Goal: Task Accomplishment & Management: Use online tool/utility

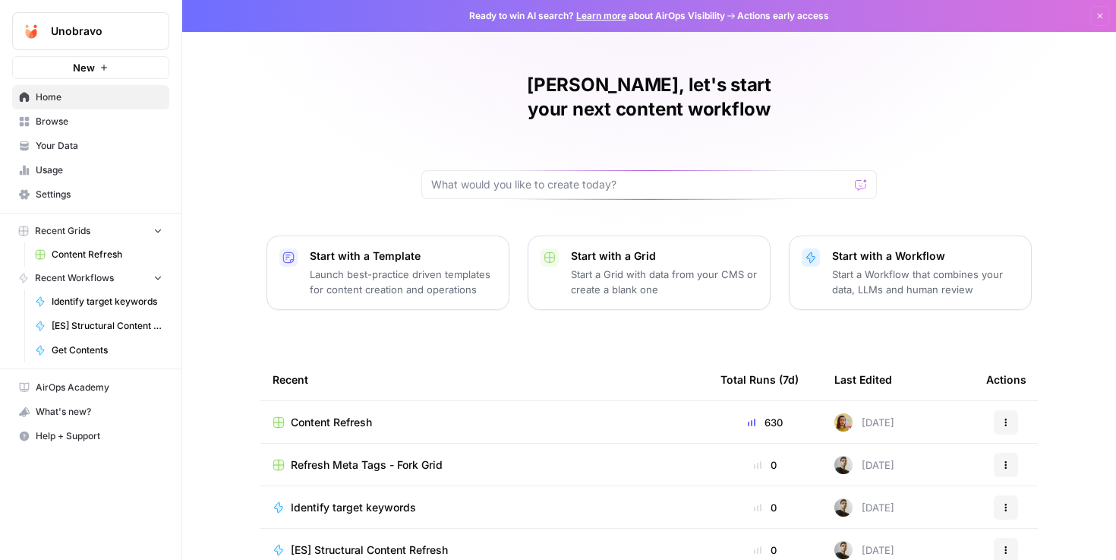
click at [326, 415] on span "Content Refresh" at bounding box center [331, 422] width 81 height 15
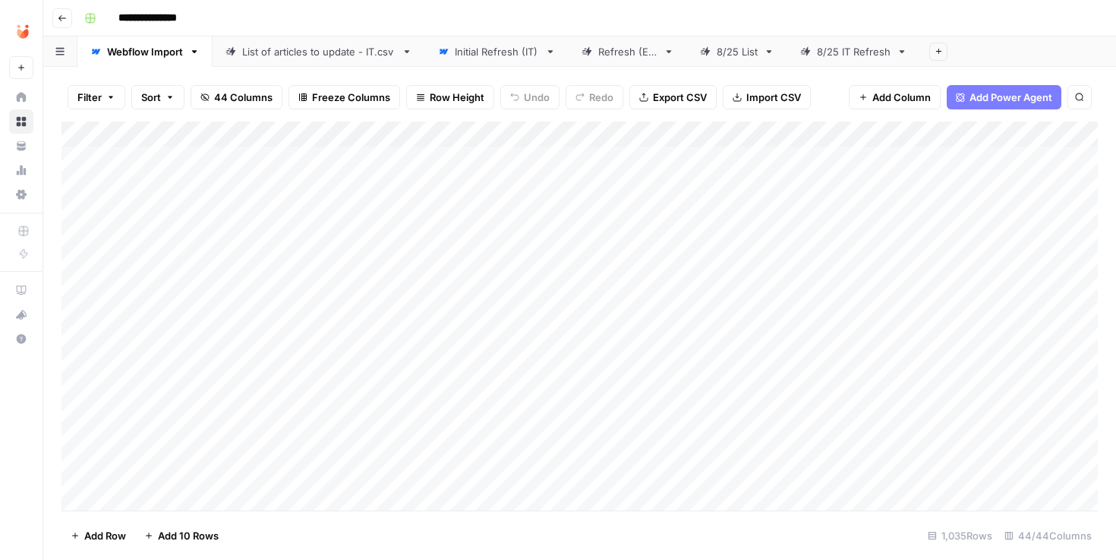
click at [618, 58] on div "Refresh (ES)" at bounding box center [627, 51] width 59 height 15
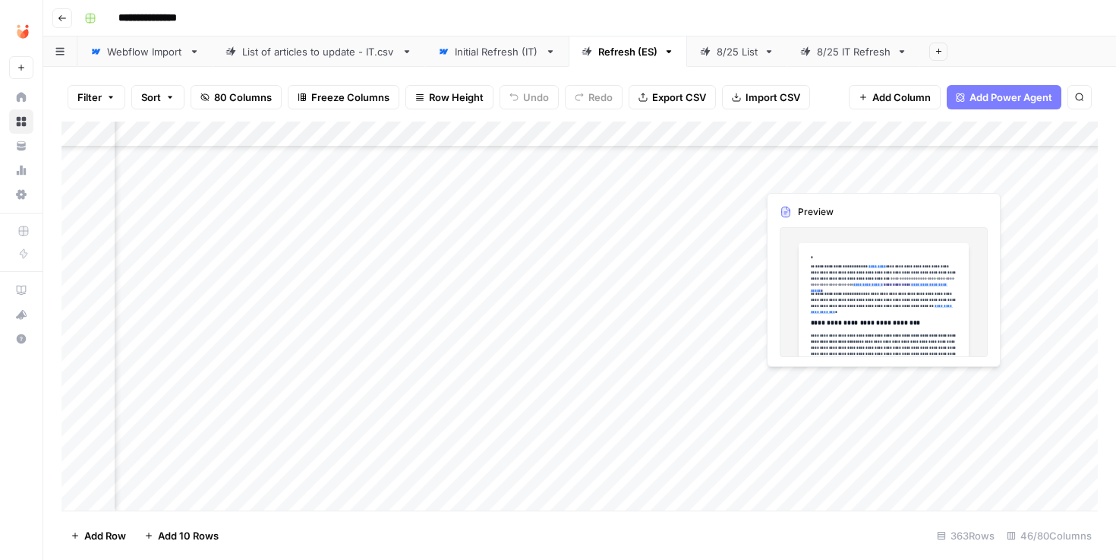
click at [835, 377] on div "Add Column" at bounding box center [580, 315] width 1036 height 389
click at [822, 379] on div "Add Column" at bounding box center [580, 315] width 1036 height 389
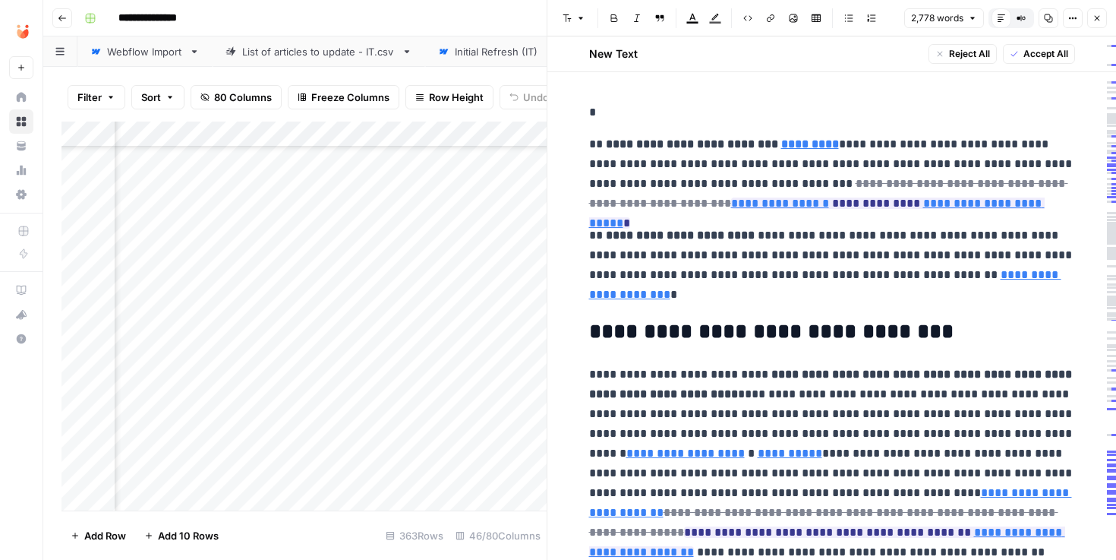
click at [1033, 56] on span "Accept All" at bounding box center [1046, 54] width 45 height 14
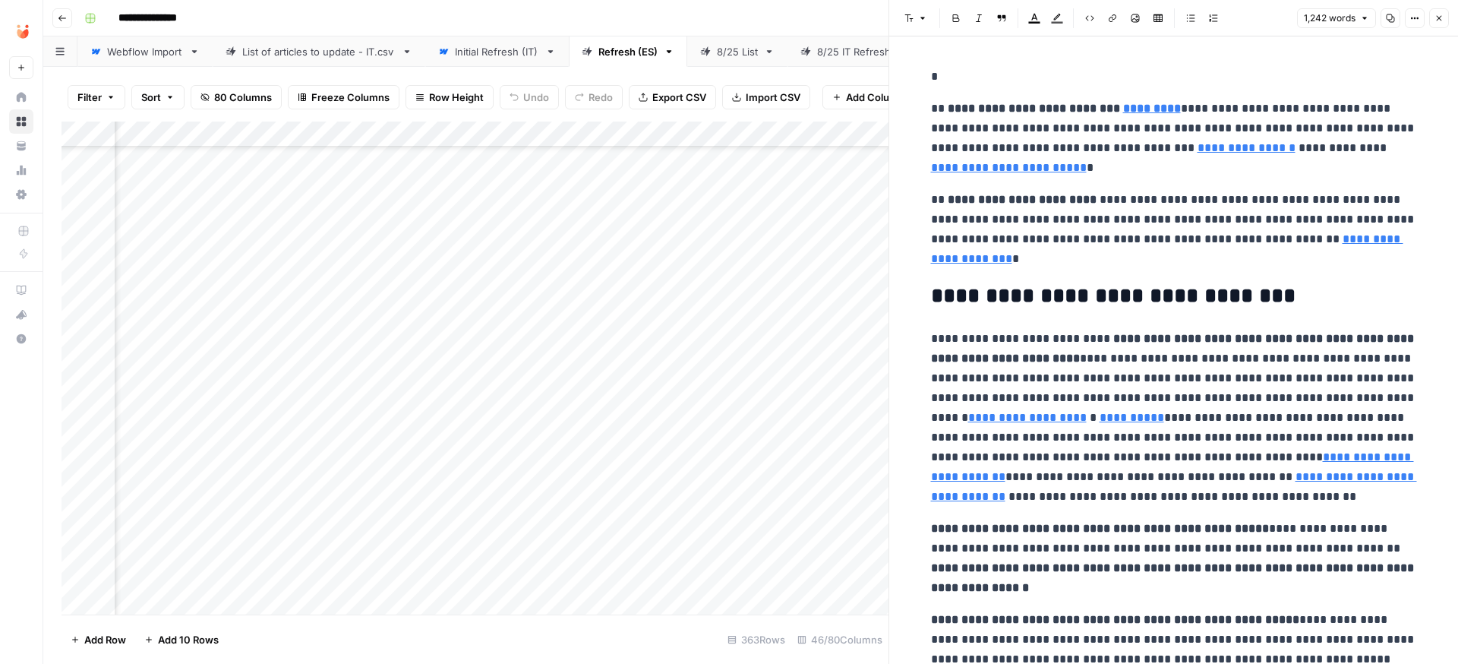
scroll to position [1, 0]
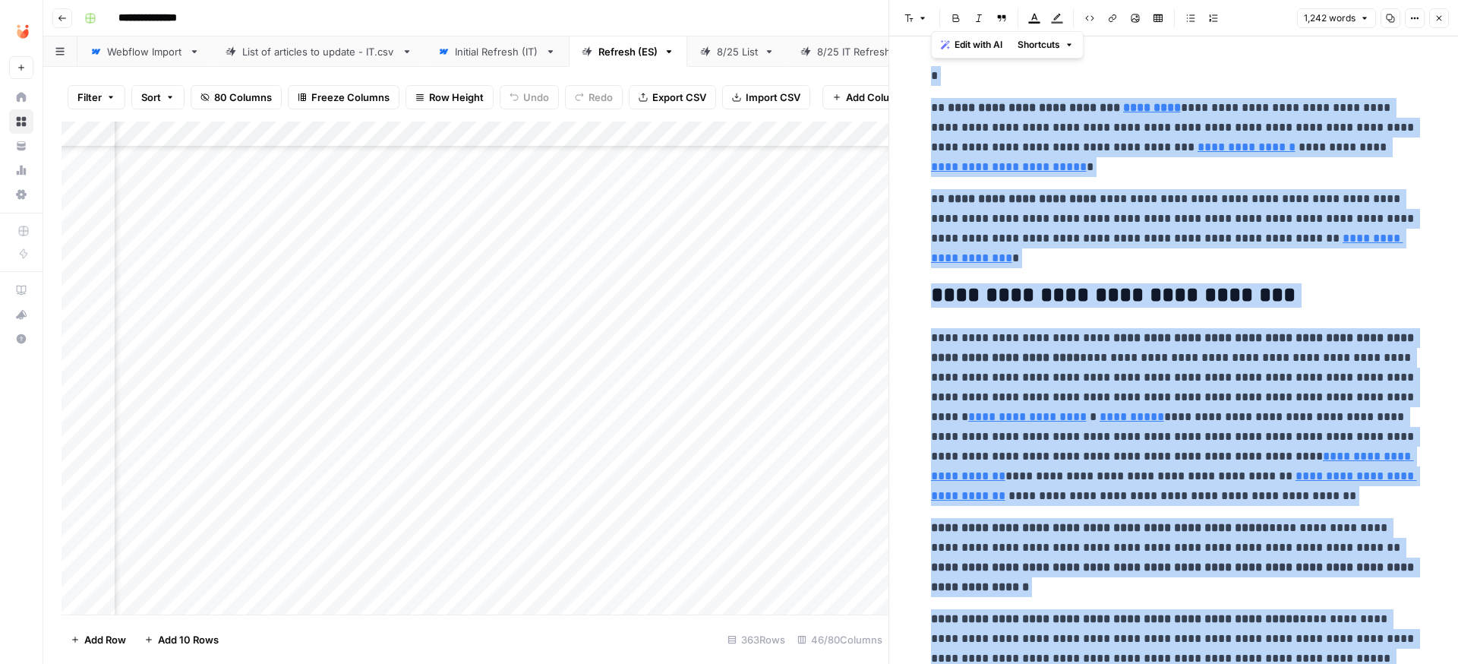
copy div "**********"
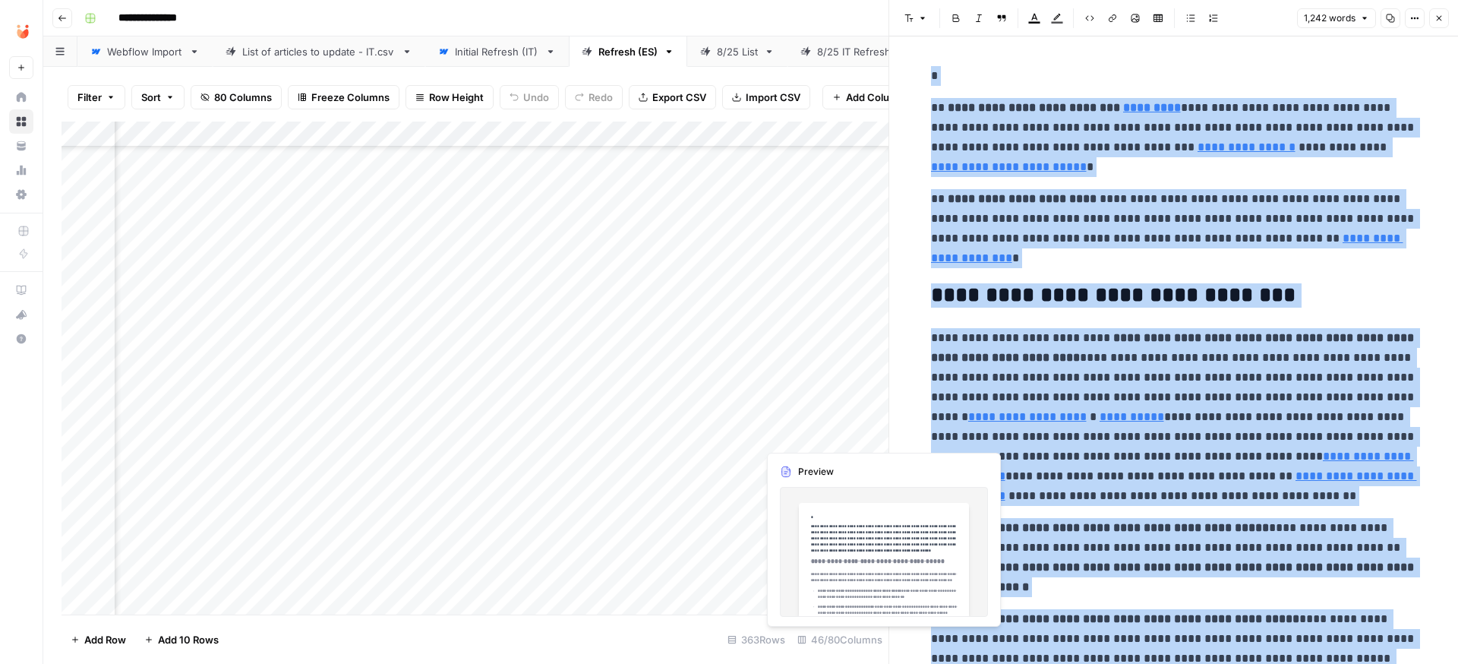
click at [826, 435] on div "Add Column" at bounding box center [475, 367] width 827 height 493
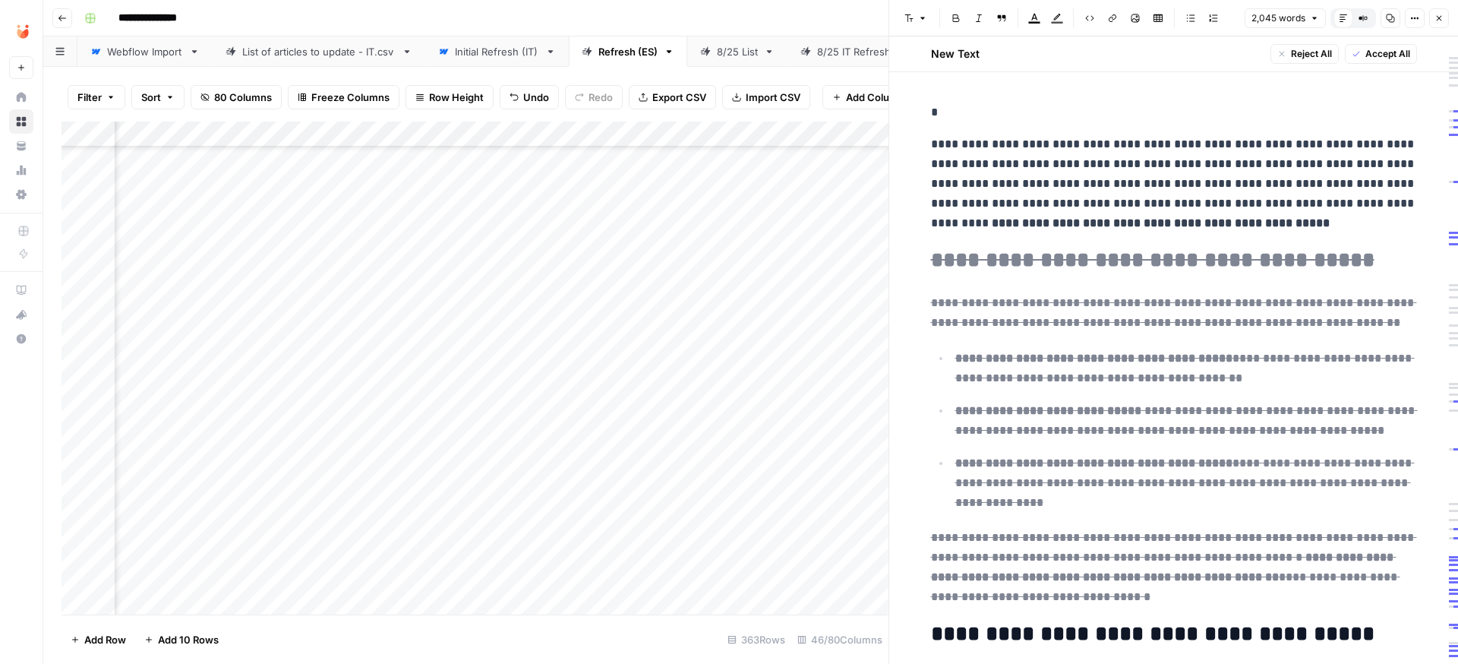
click at [1115, 54] on span "Accept All" at bounding box center [1387, 54] width 45 height 14
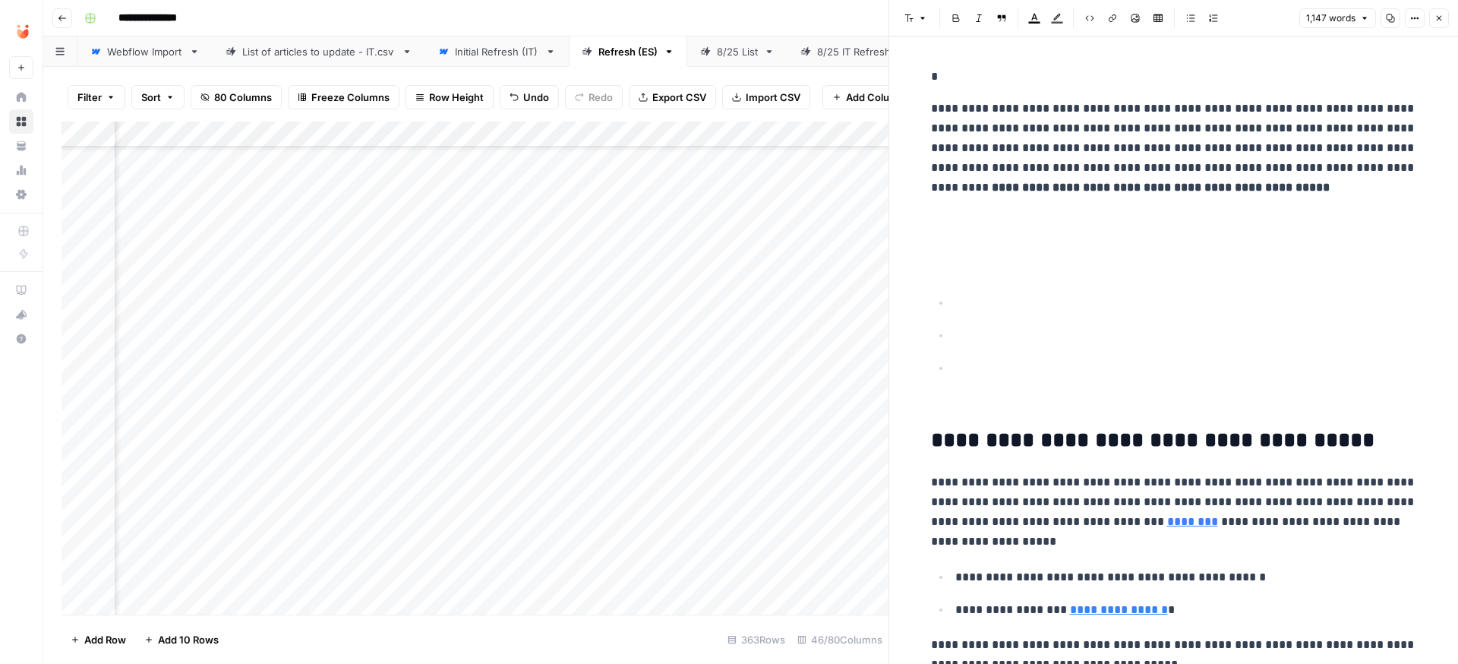
click at [965, 77] on p "*" at bounding box center [1174, 77] width 486 height 20
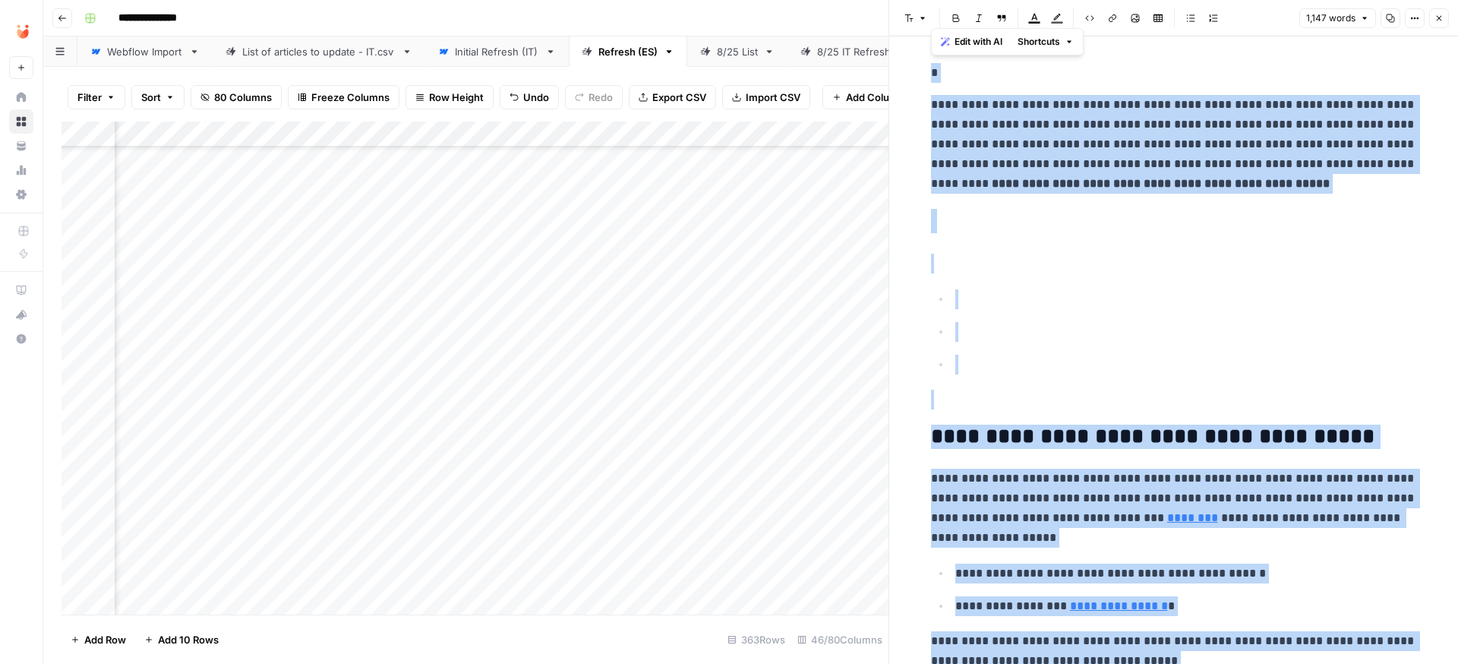
copy div "**********"
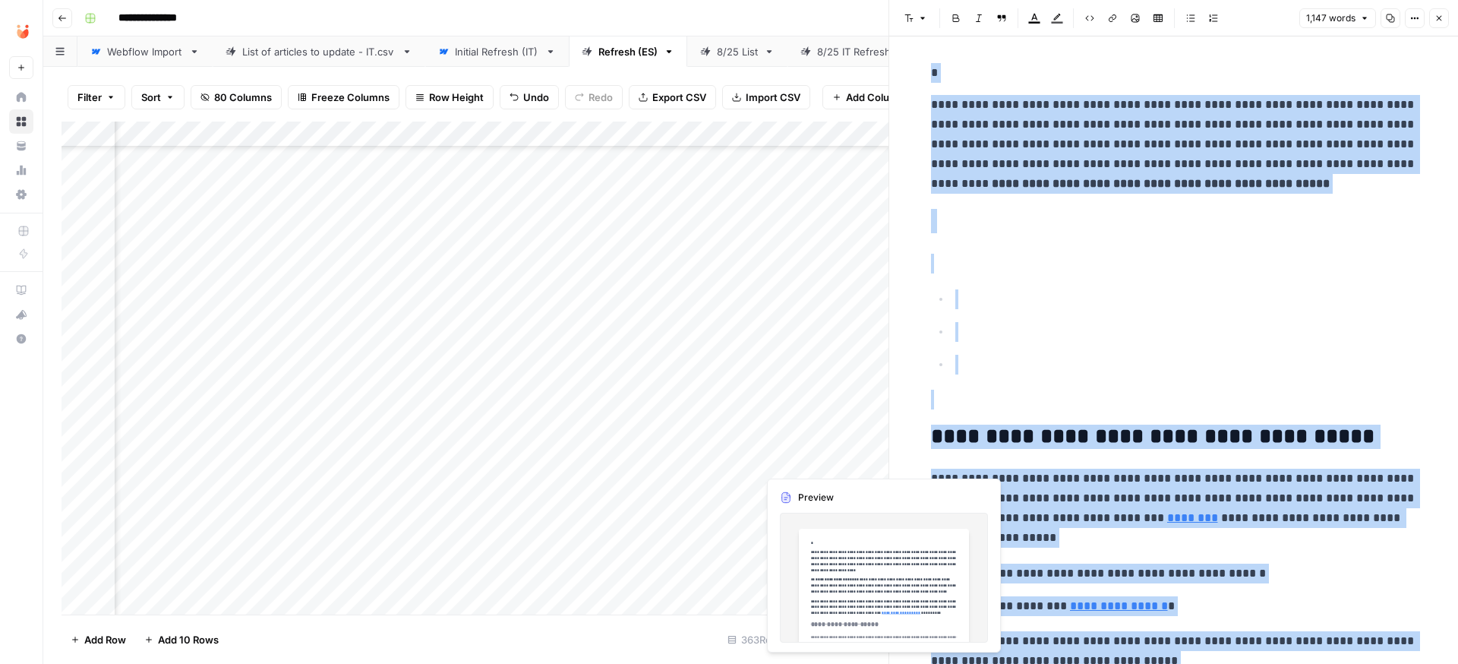
click at [788, 464] on div "Add Column" at bounding box center [475, 367] width 827 height 493
click at [809, 459] on div "Add Column" at bounding box center [475, 367] width 827 height 493
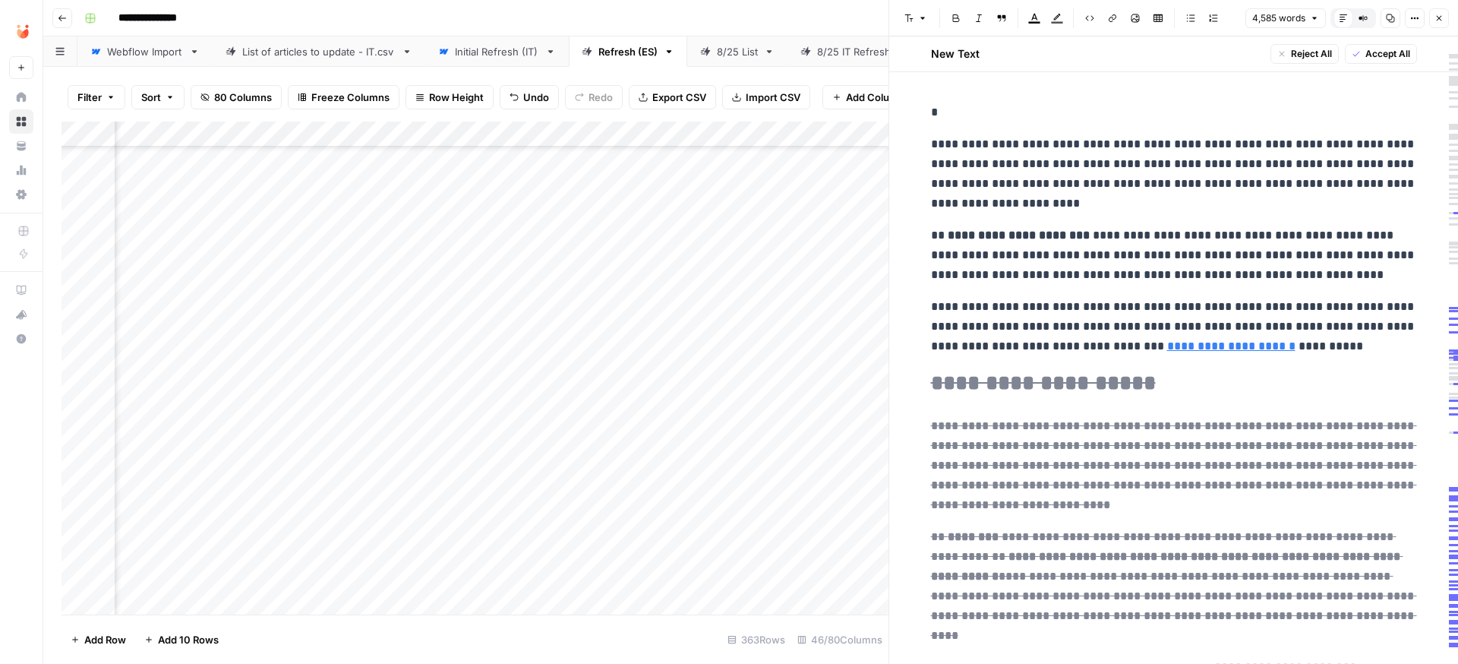
click at [1115, 54] on span "Accept All" at bounding box center [1387, 54] width 45 height 14
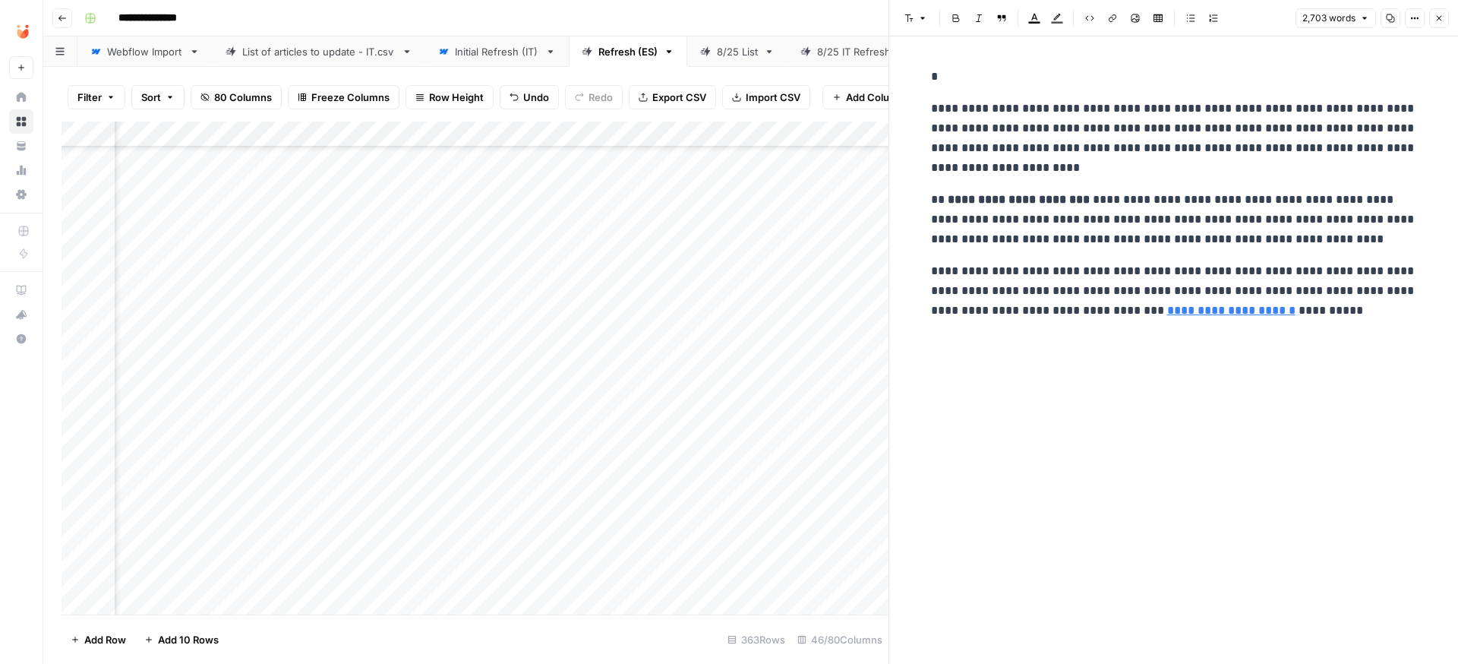
click at [1003, 71] on p "*" at bounding box center [1174, 77] width 486 height 20
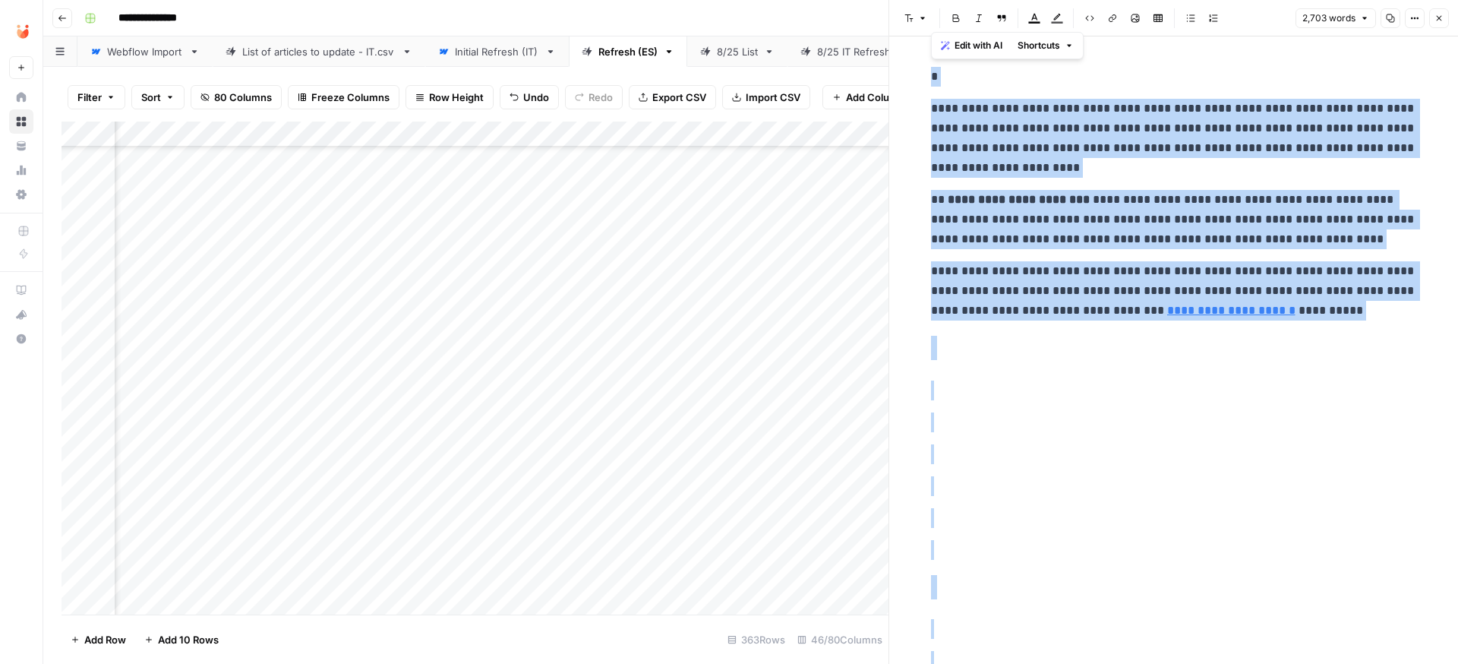
copy div "**********"
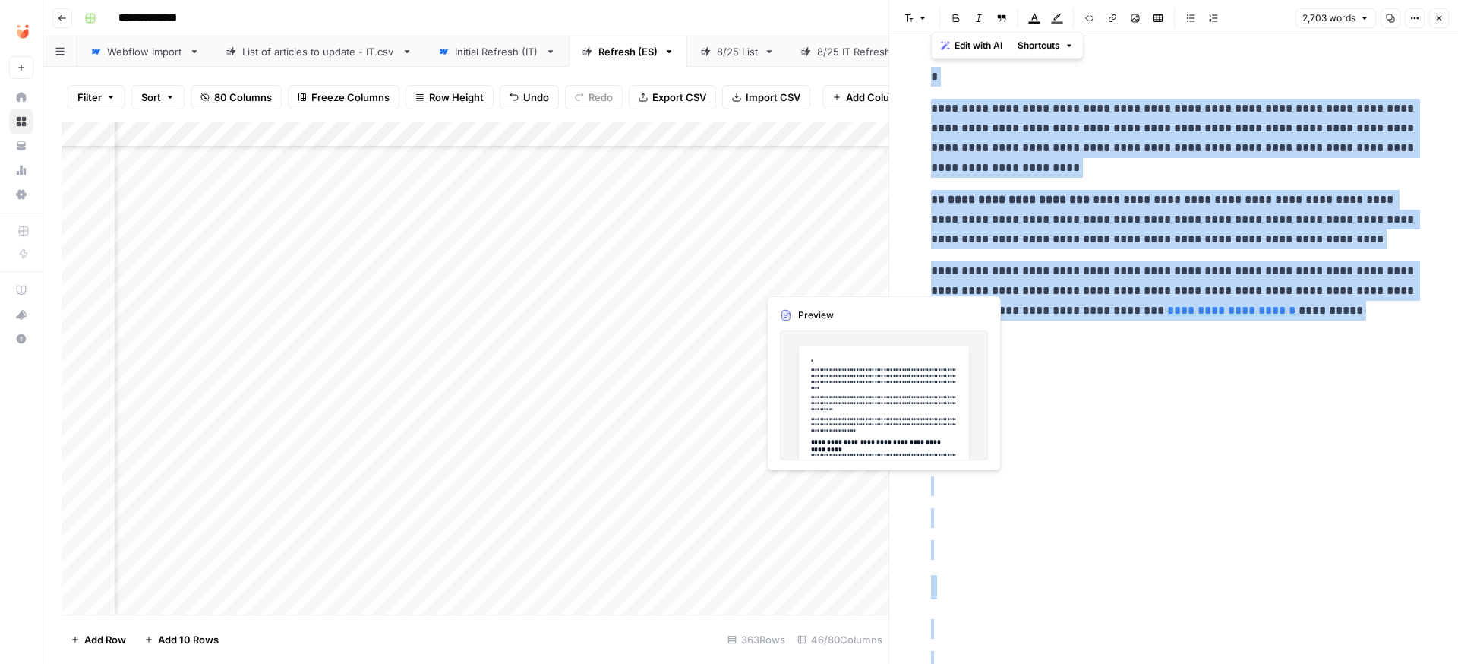
click at [809, 491] on div "Add Column" at bounding box center [475, 367] width 827 height 493
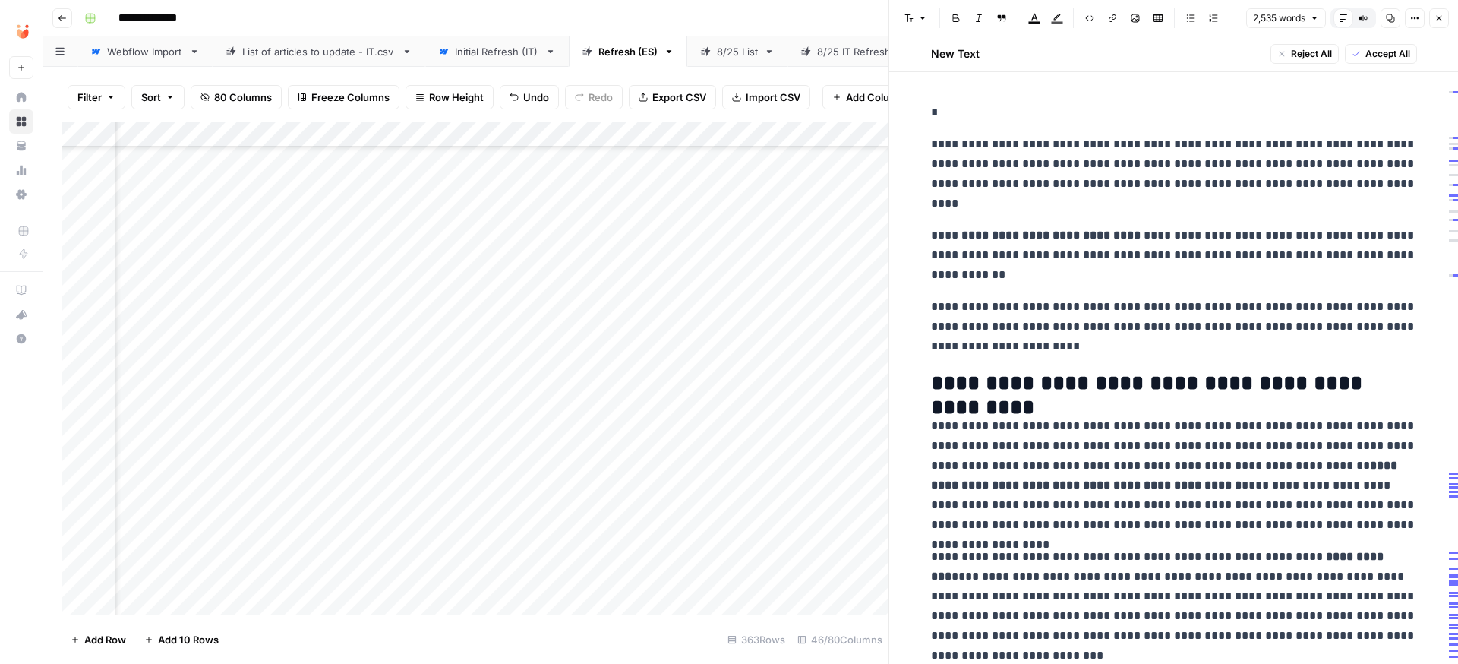
click at [1115, 51] on span "Accept All" at bounding box center [1387, 54] width 45 height 14
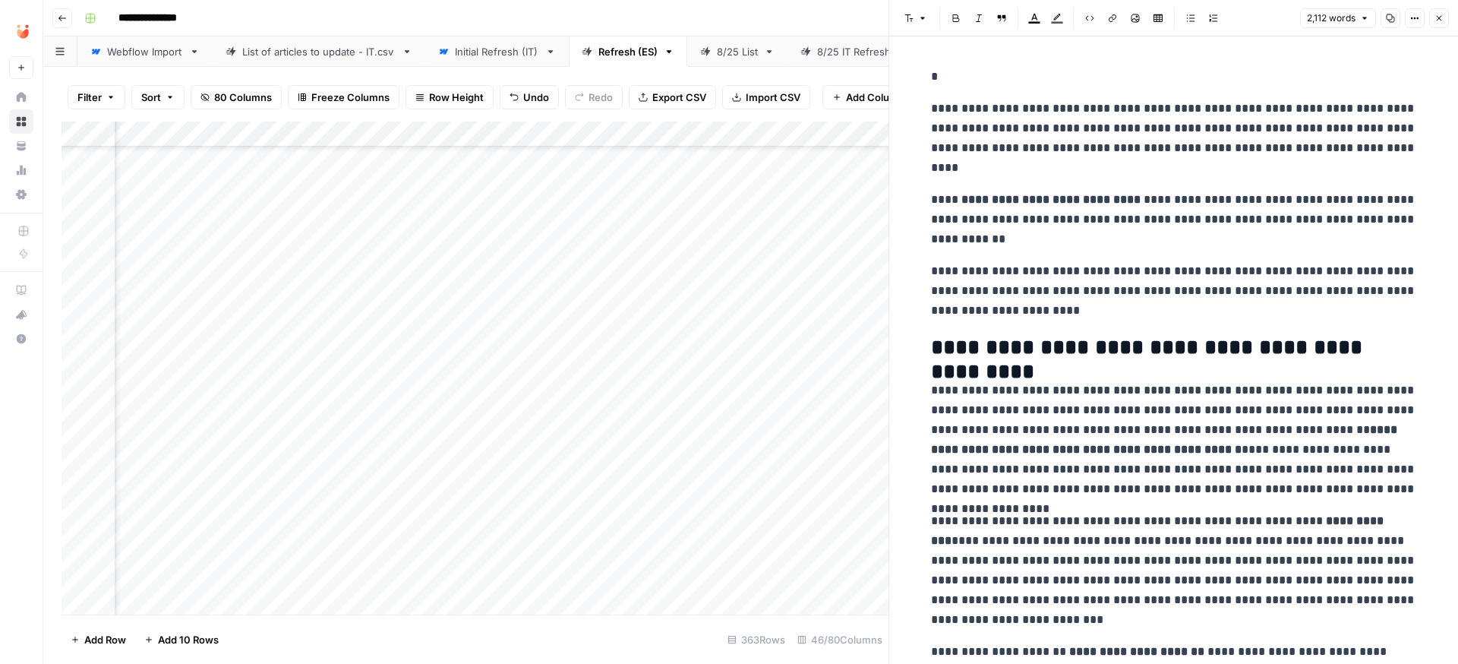
click at [991, 80] on p "*" at bounding box center [1174, 77] width 486 height 20
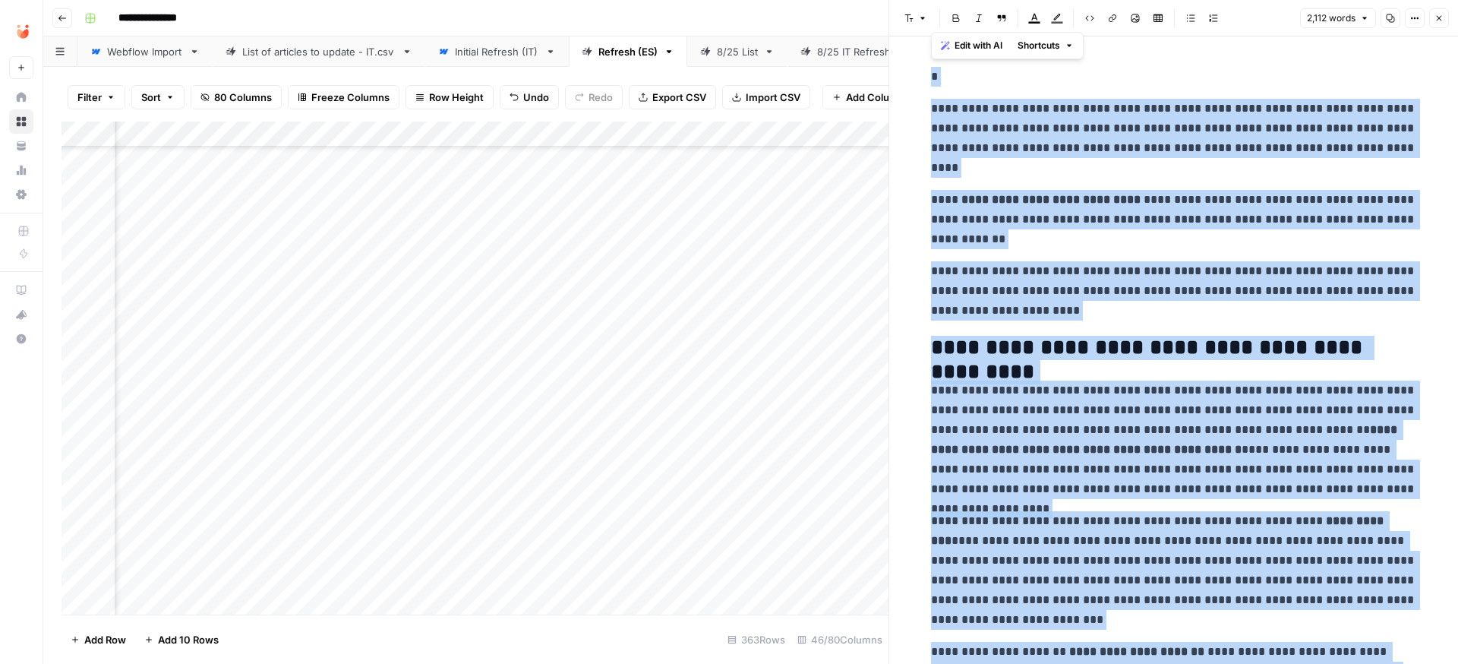
copy div "**********"
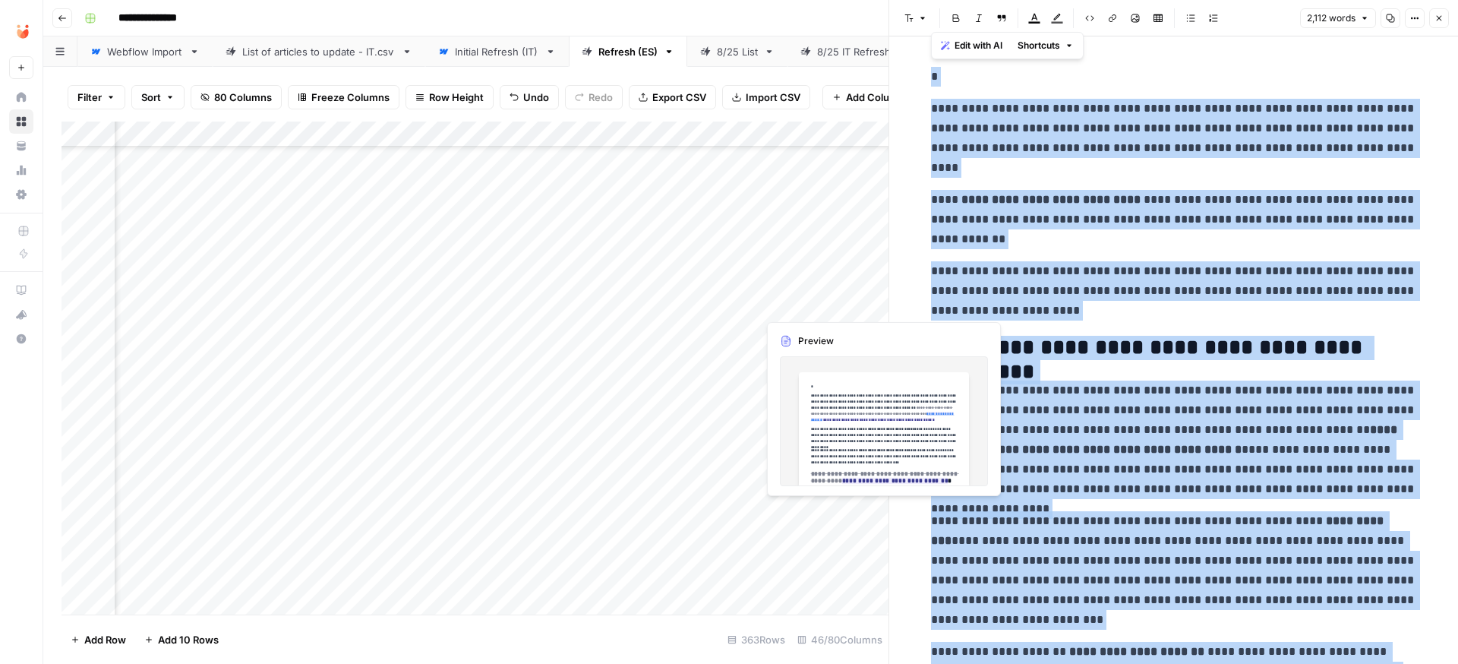
click at [772, 508] on div "Add Column" at bounding box center [475, 367] width 827 height 493
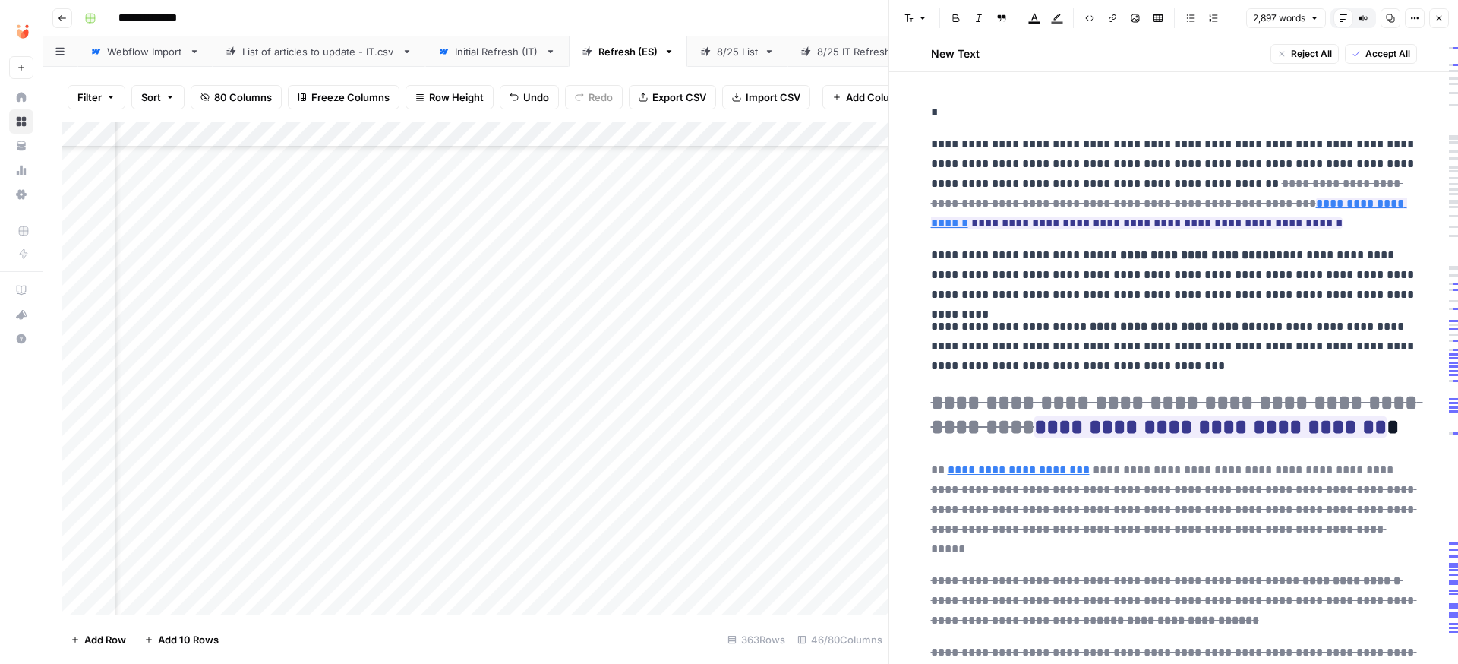
click at [1115, 45] on button "Accept All" at bounding box center [1381, 54] width 72 height 20
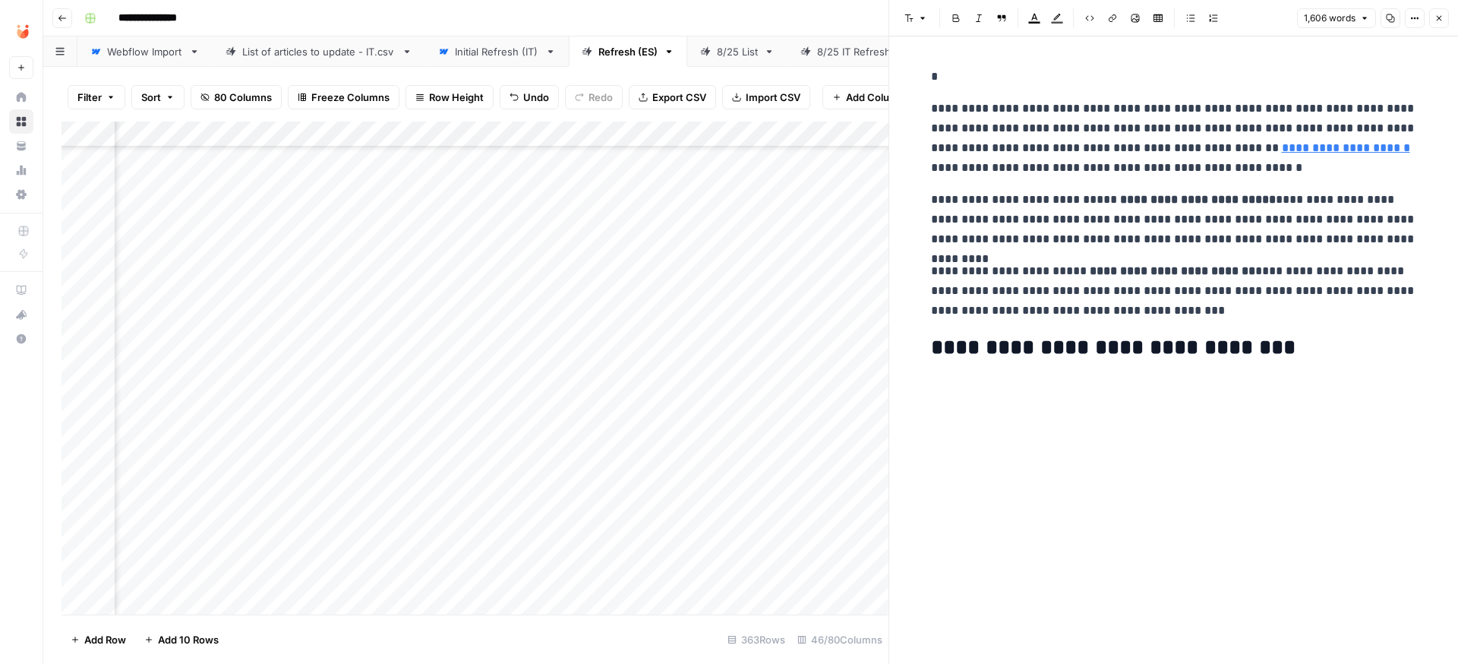
click at [960, 83] on p "*" at bounding box center [1174, 77] width 486 height 20
copy div "**********"
click at [793, 559] on div "Add Column" at bounding box center [475, 367] width 827 height 493
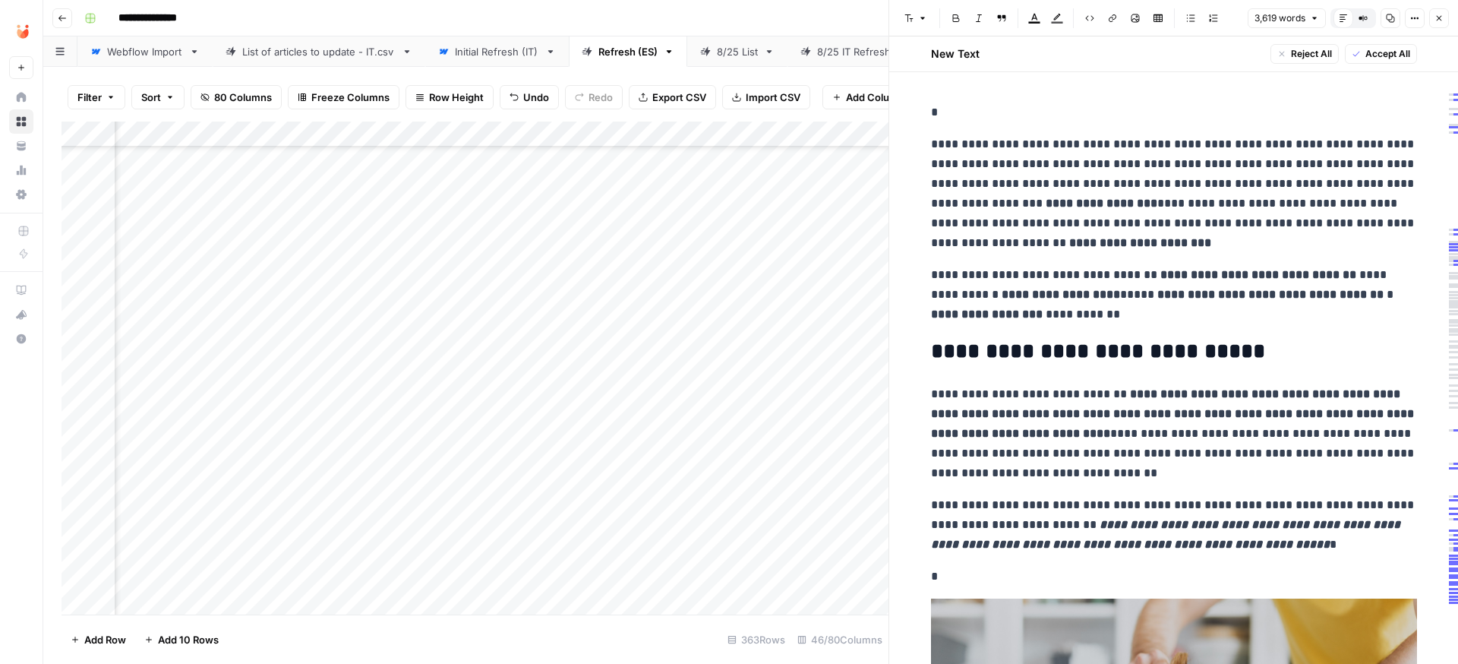
click at [1115, 55] on span "Accept All" at bounding box center [1387, 54] width 45 height 14
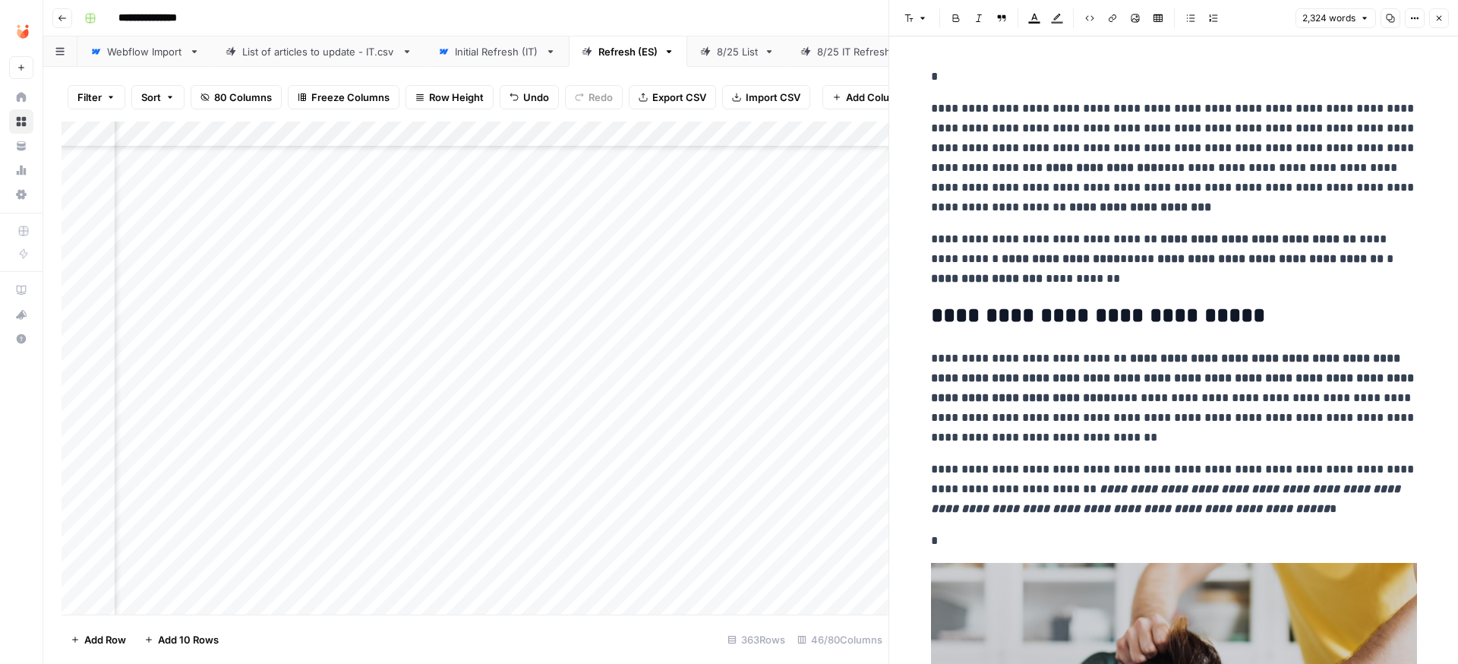
click at [1013, 79] on p "*" at bounding box center [1174, 77] width 486 height 20
copy div "**********"
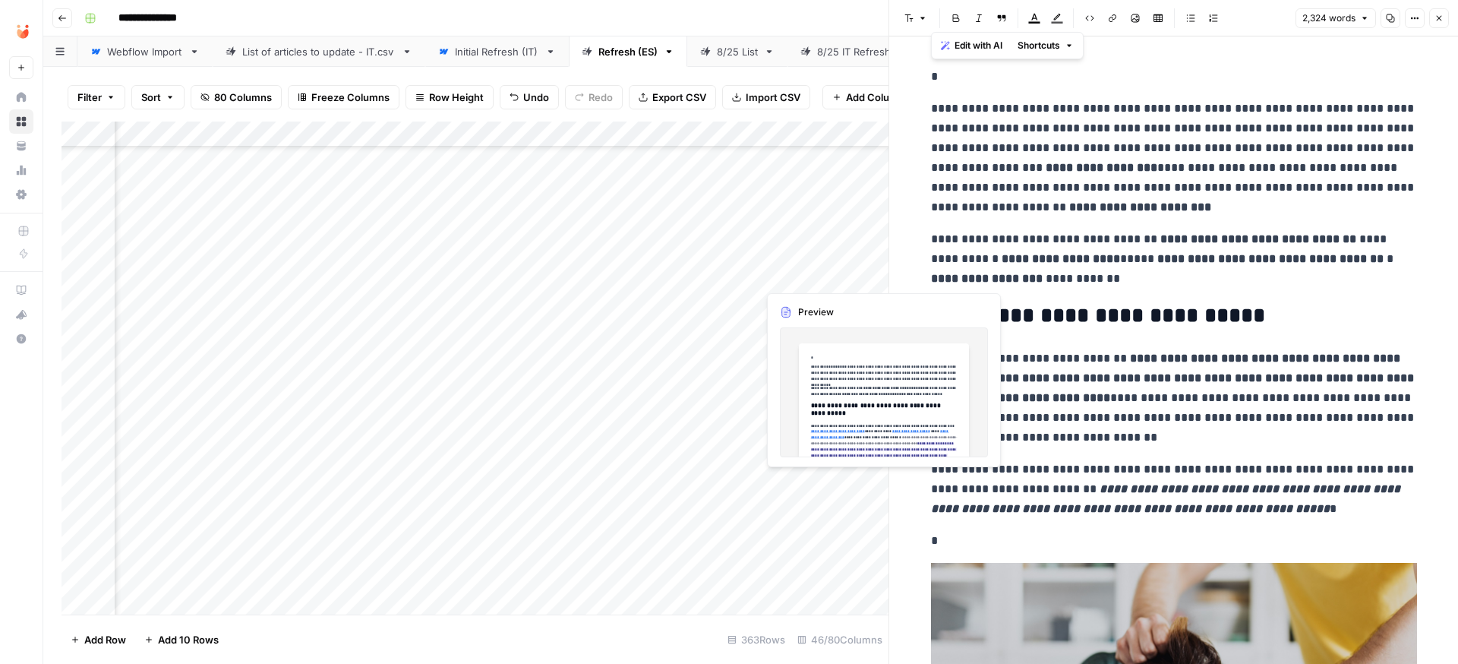
click at [795, 280] on div "Add Column" at bounding box center [475, 367] width 827 height 493
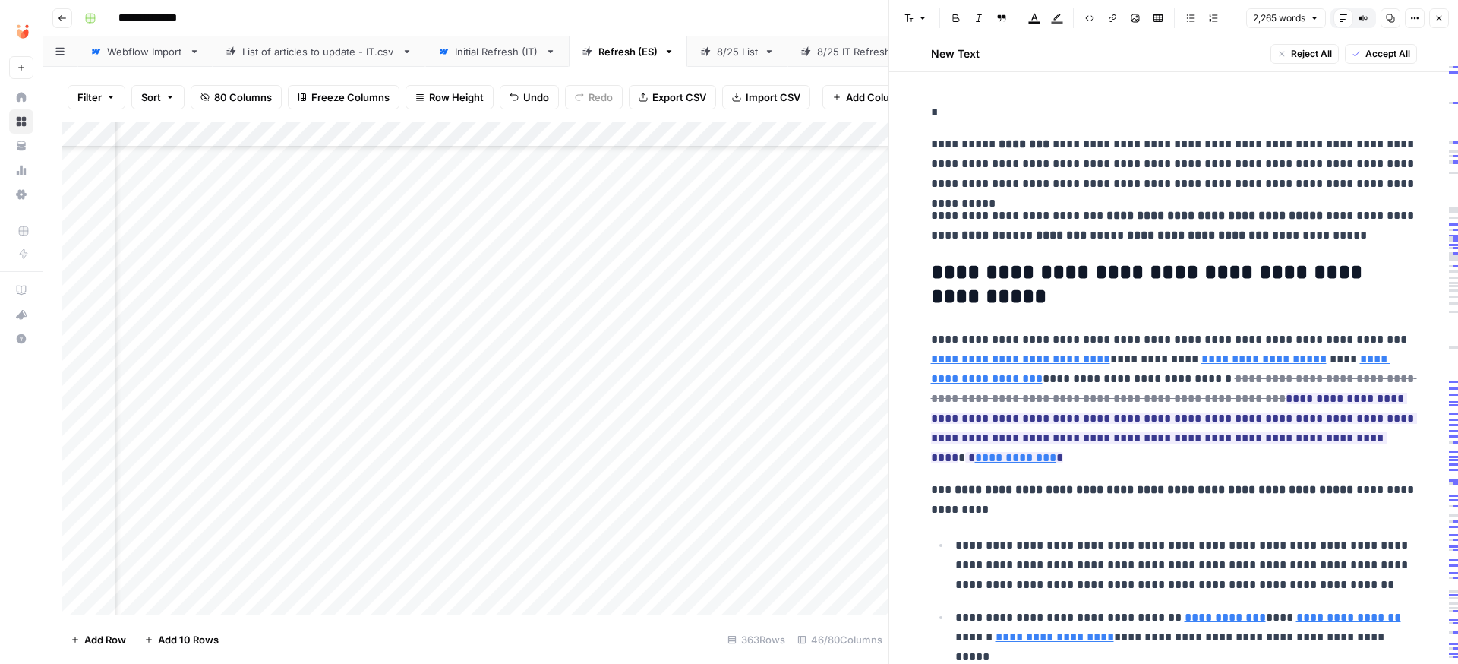
click at [1115, 59] on span "Accept All" at bounding box center [1387, 54] width 45 height 14
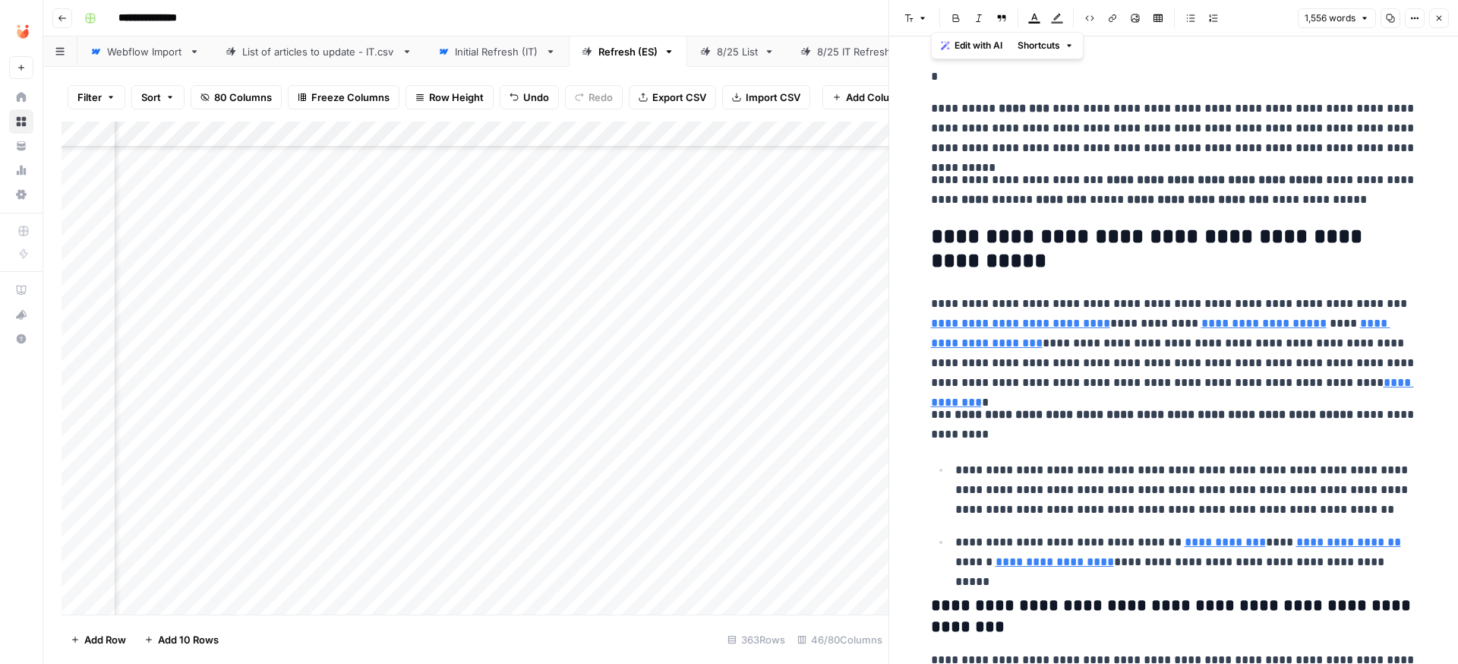
copy div "**********"
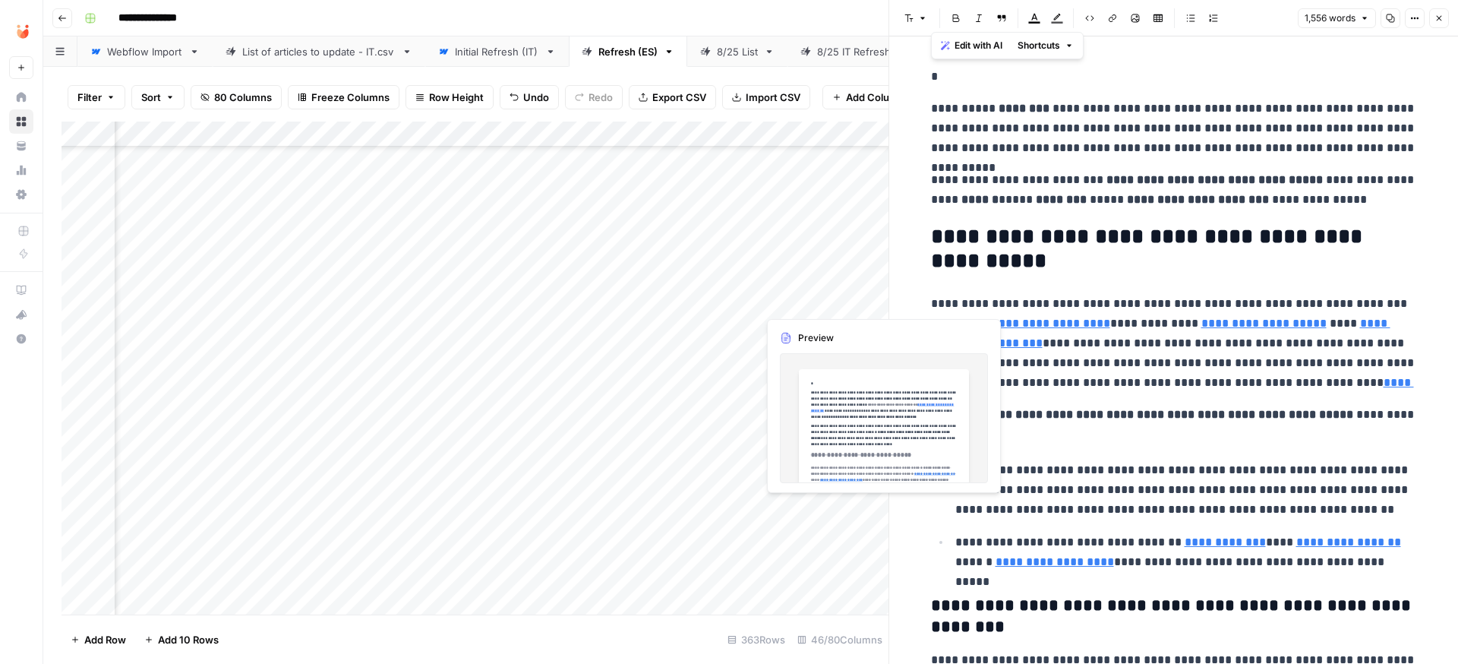
click at [790, 302] on div "Add Column" at bounding box center [475, 367] width 827 height 493
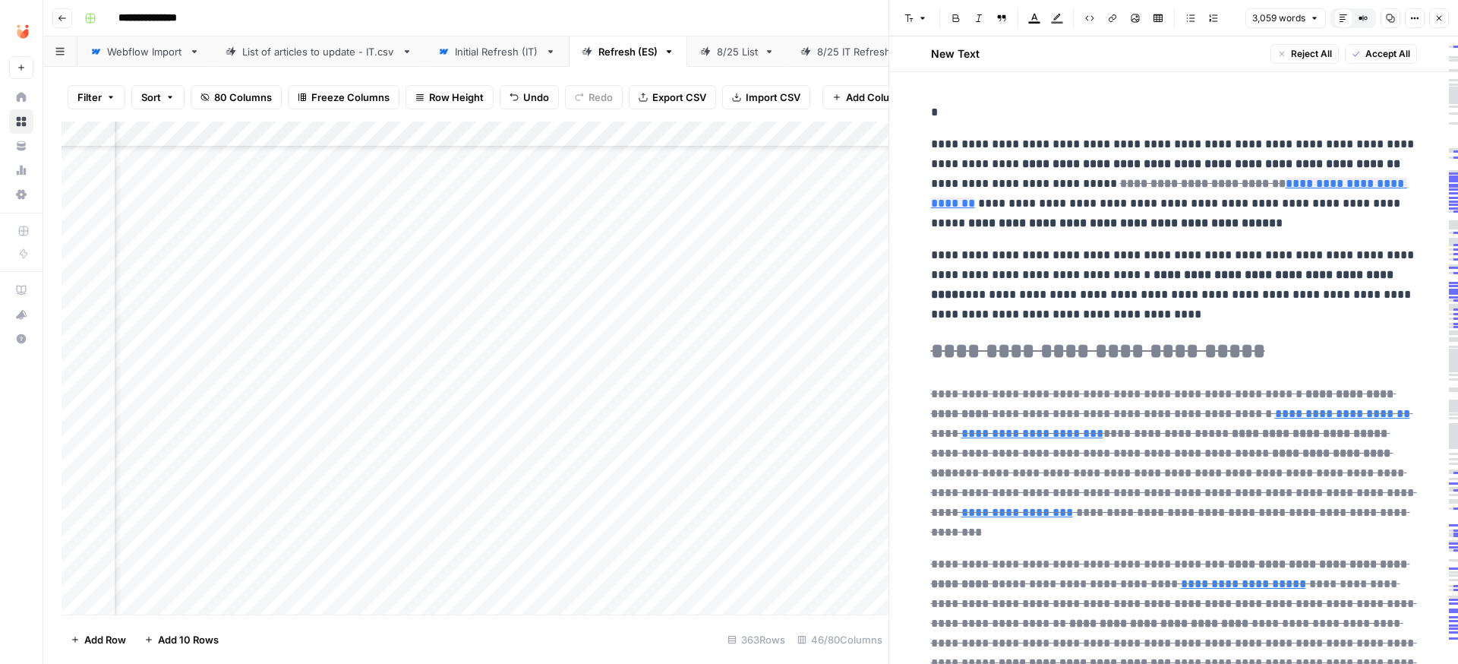
click at [1115, 54] on span "Accept All" at bounding box center [1387, 54] width 45 height 14
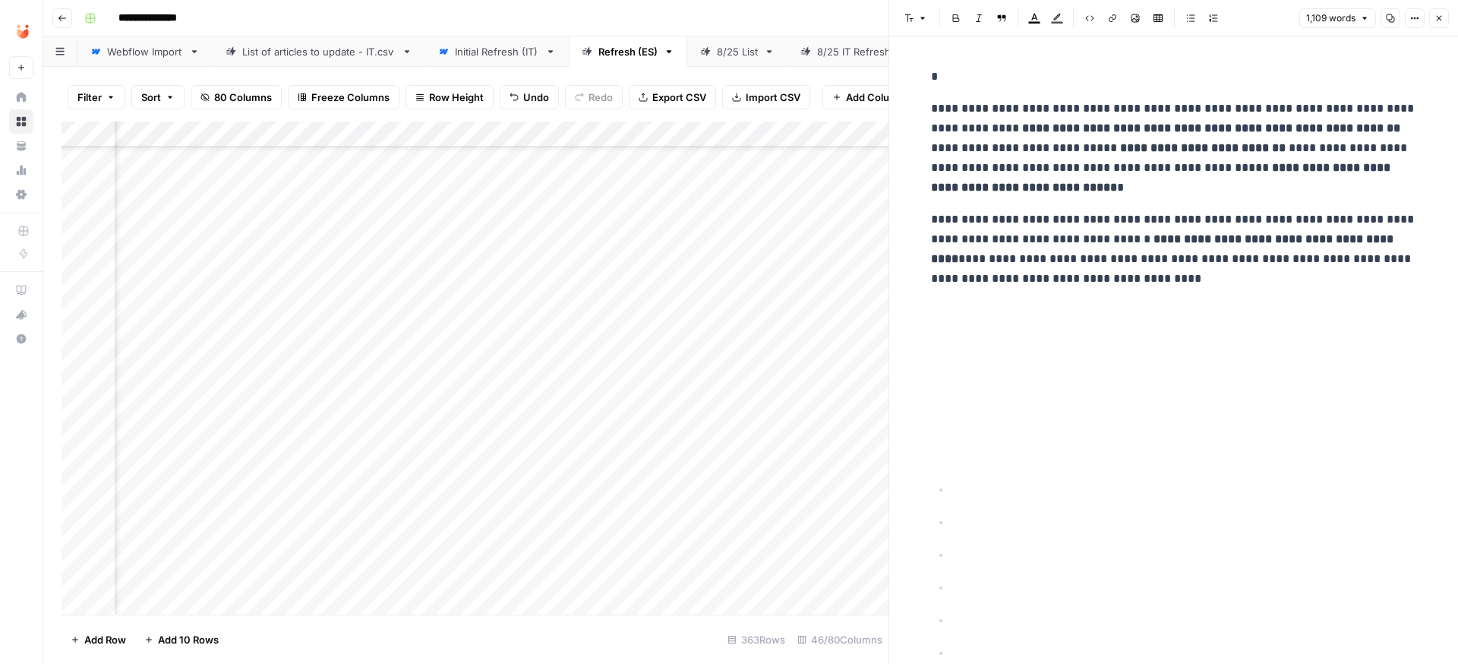
click at [974, 67] on p "*" at bounding box center [1174, 77] width 486 height 20
copy div "**********"
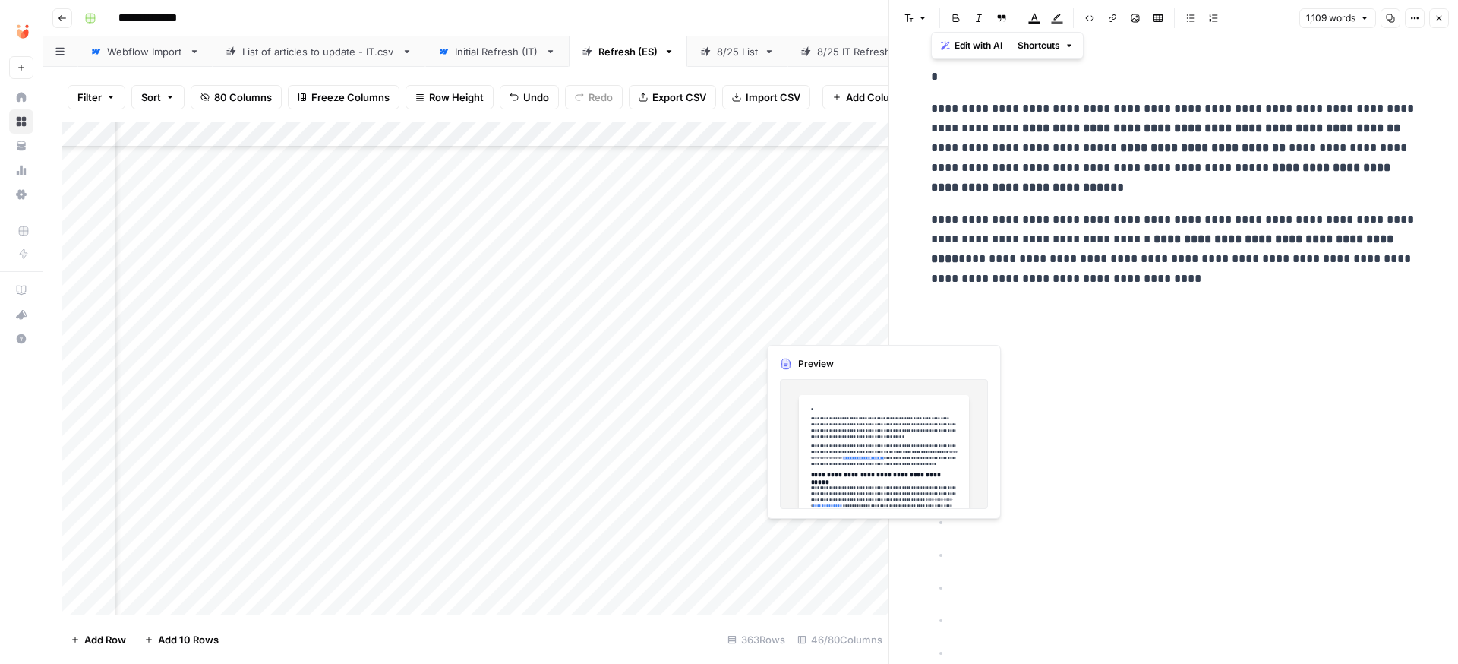
click at [778, 326] on div "Add Column" at bounding box center [475, 367] width 827 height 493
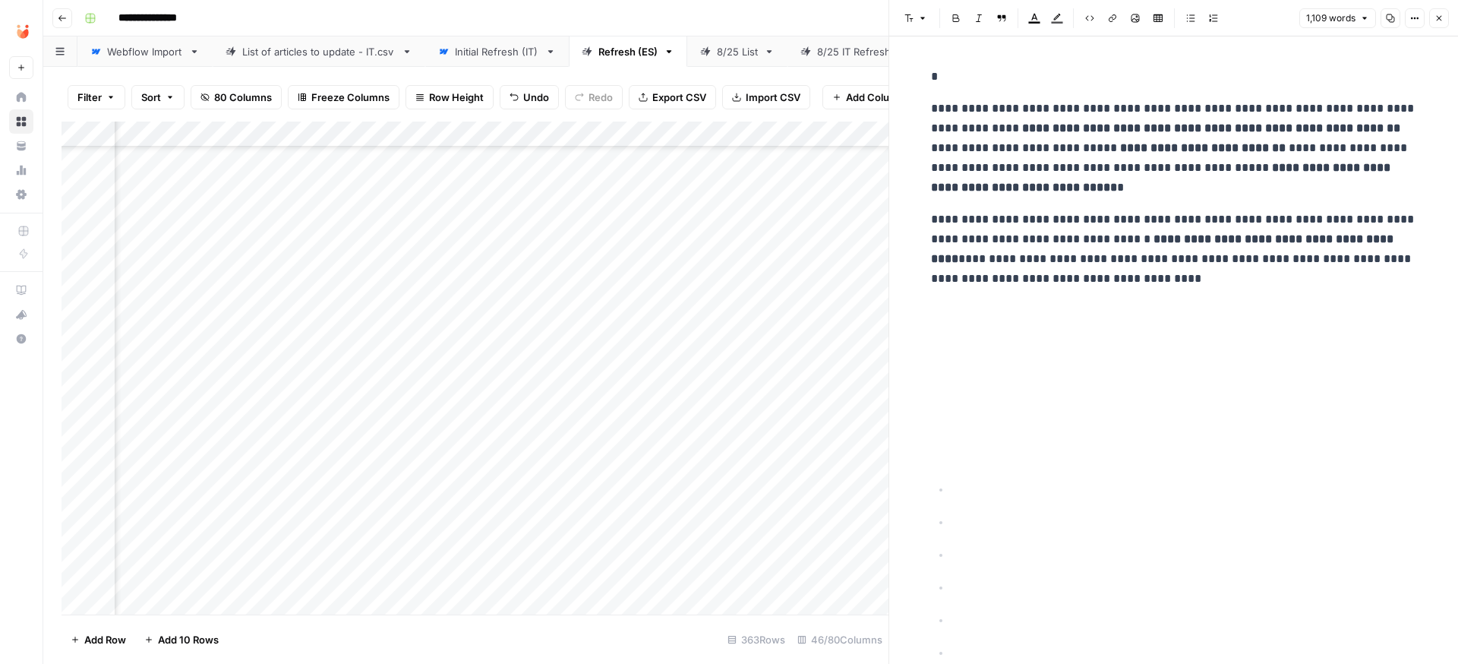
click at [787, 326] on div "Add Column" at bounding box center [475, 367] width 827 height 493
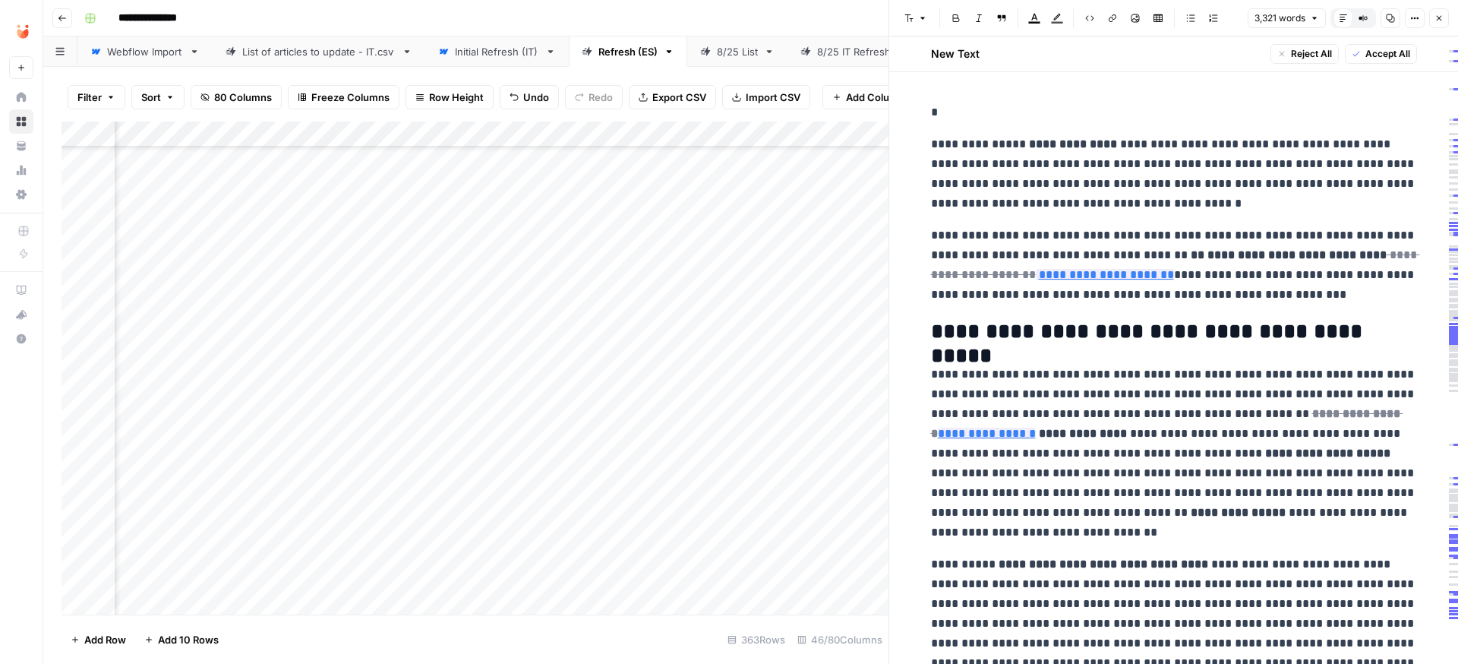
click at [1115, 55] on span "Accept All" at bounding box center [1387, 54] width 45 height 14
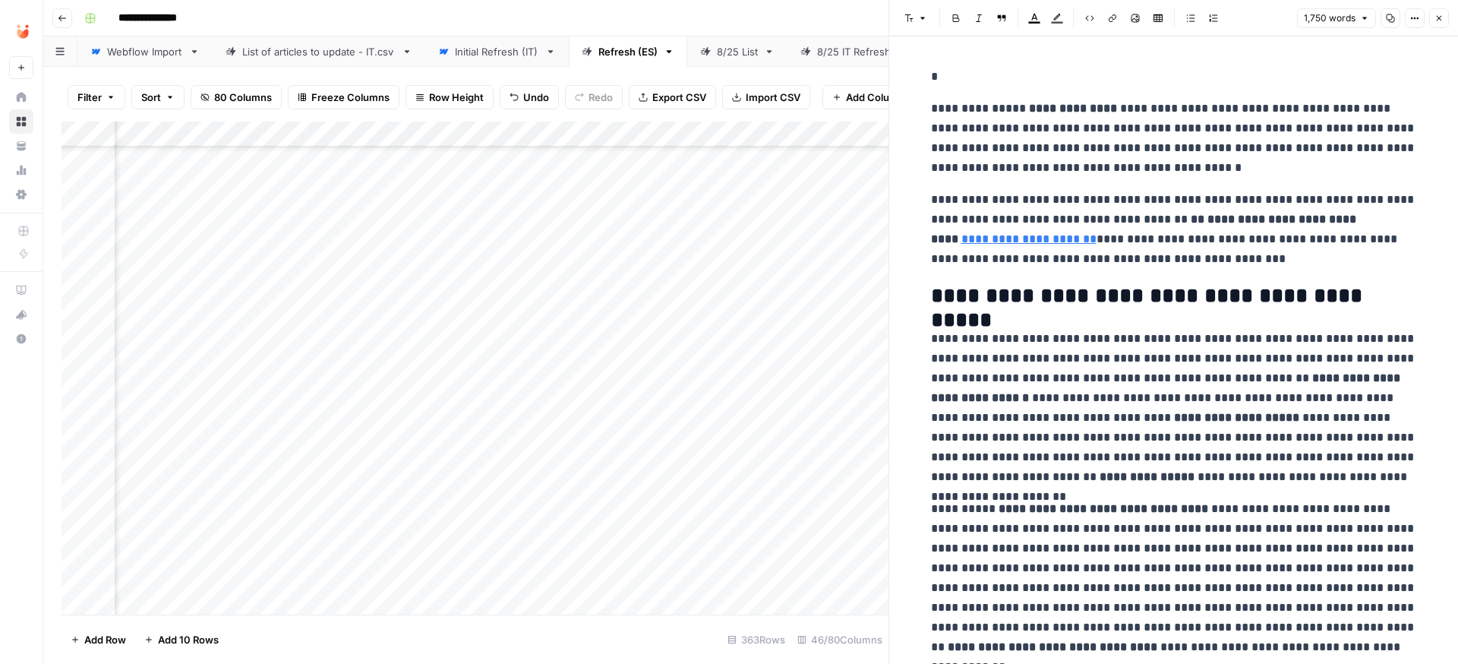
click at [950, 82] on p "*" at bounding box center [1174, 77] width 486 height 20
copy div "**********"
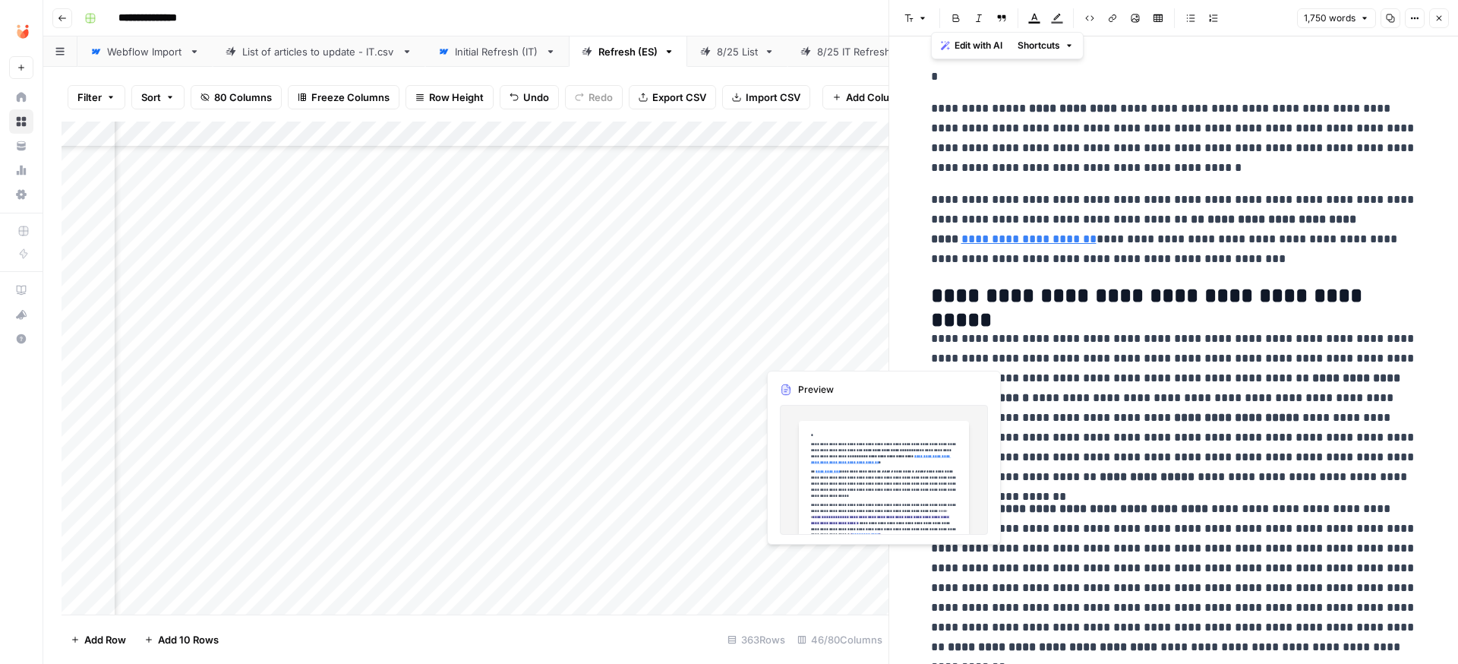
click at [782, 349] on div "Add Column" at bounding box center [475, 367] width 827 height 493
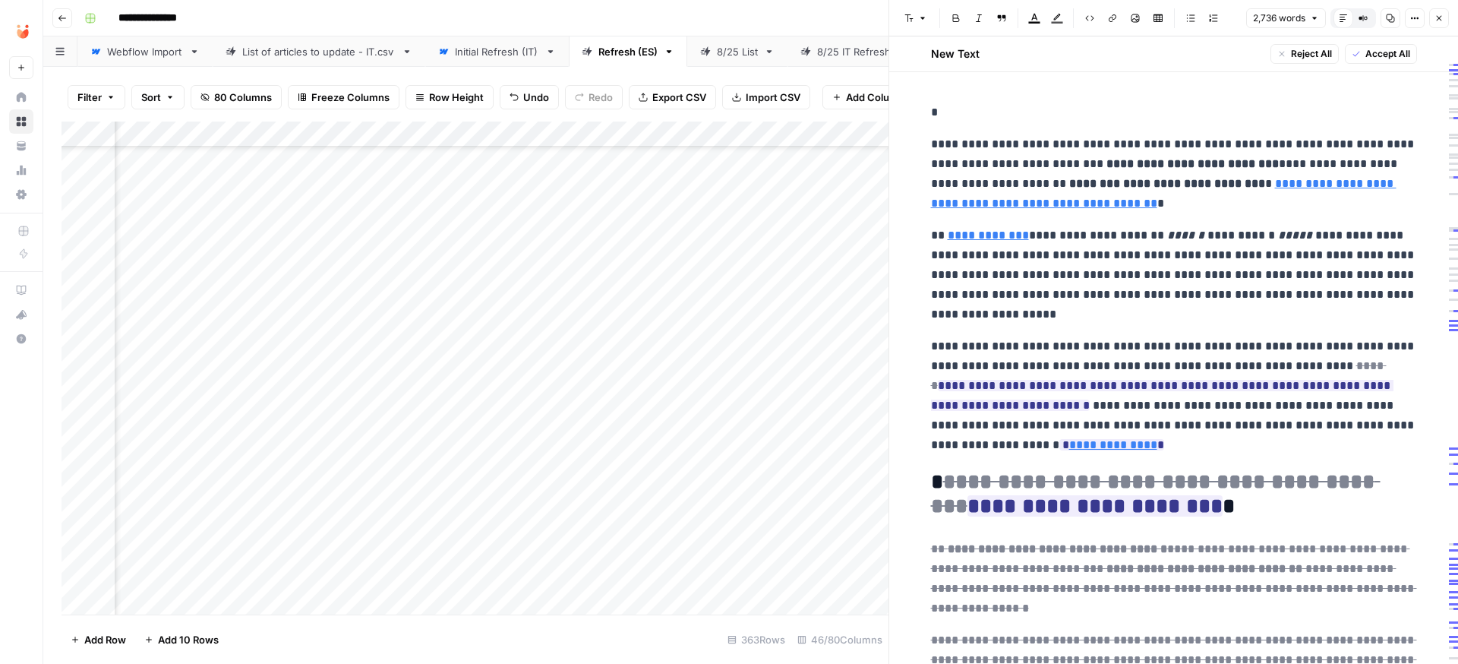
click at [1115, 53] on span "Accept All" at bounding box center [1387, 54] width 45 height 14
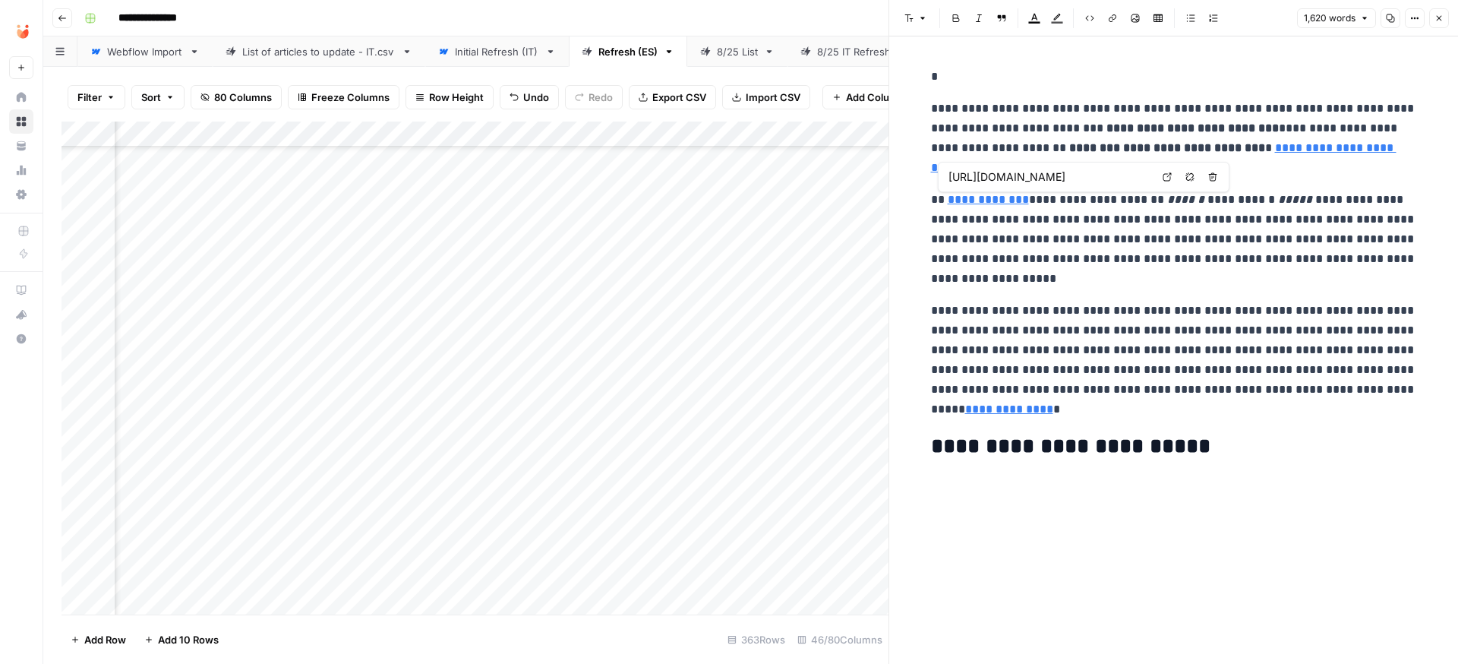
type input "[URL][DOMAIN_NAME]"
click at [932, 77] on p "*" at bounding box center [1174, 77] width 486 height 20
copy div "**********"
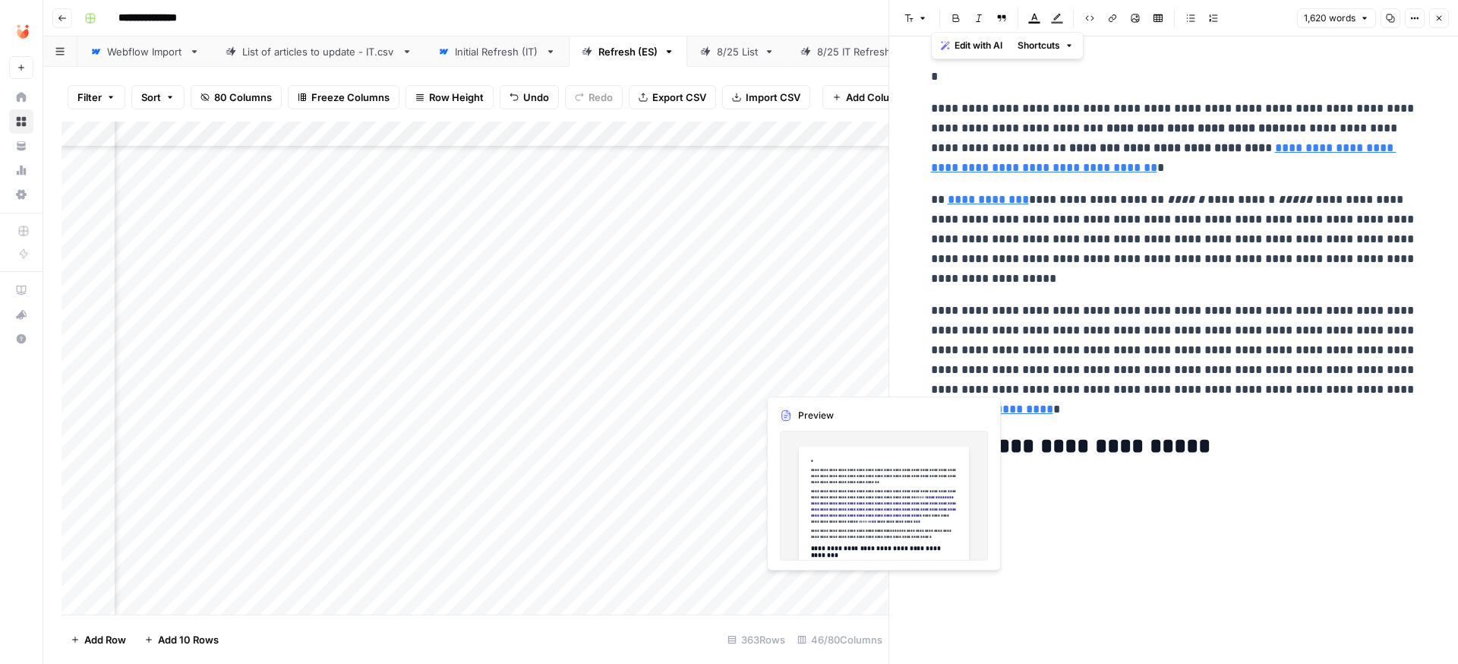
click at [780, 381] on div "Add Column" at bounding box center [475, 367] width 827 height 493
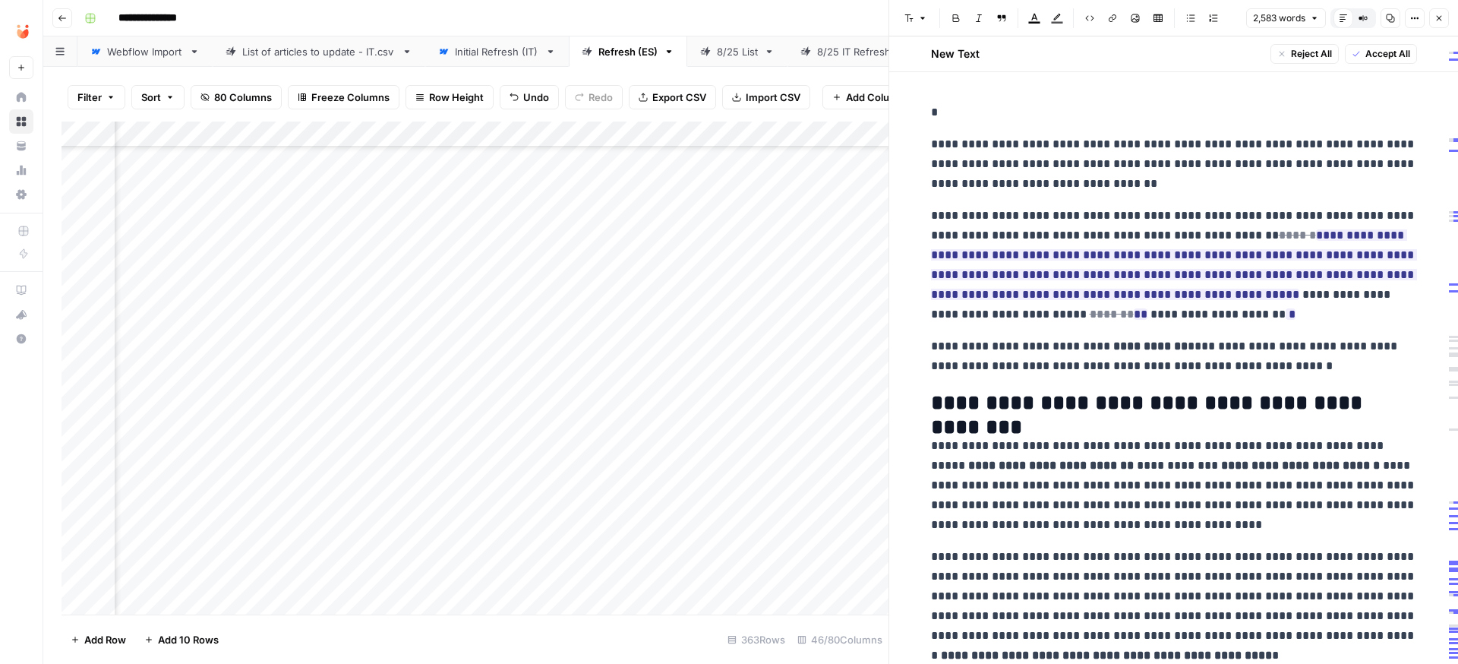
click at [1115, 47] on span "Accept All" at bounding box center [1387, 54] width 45 height 14
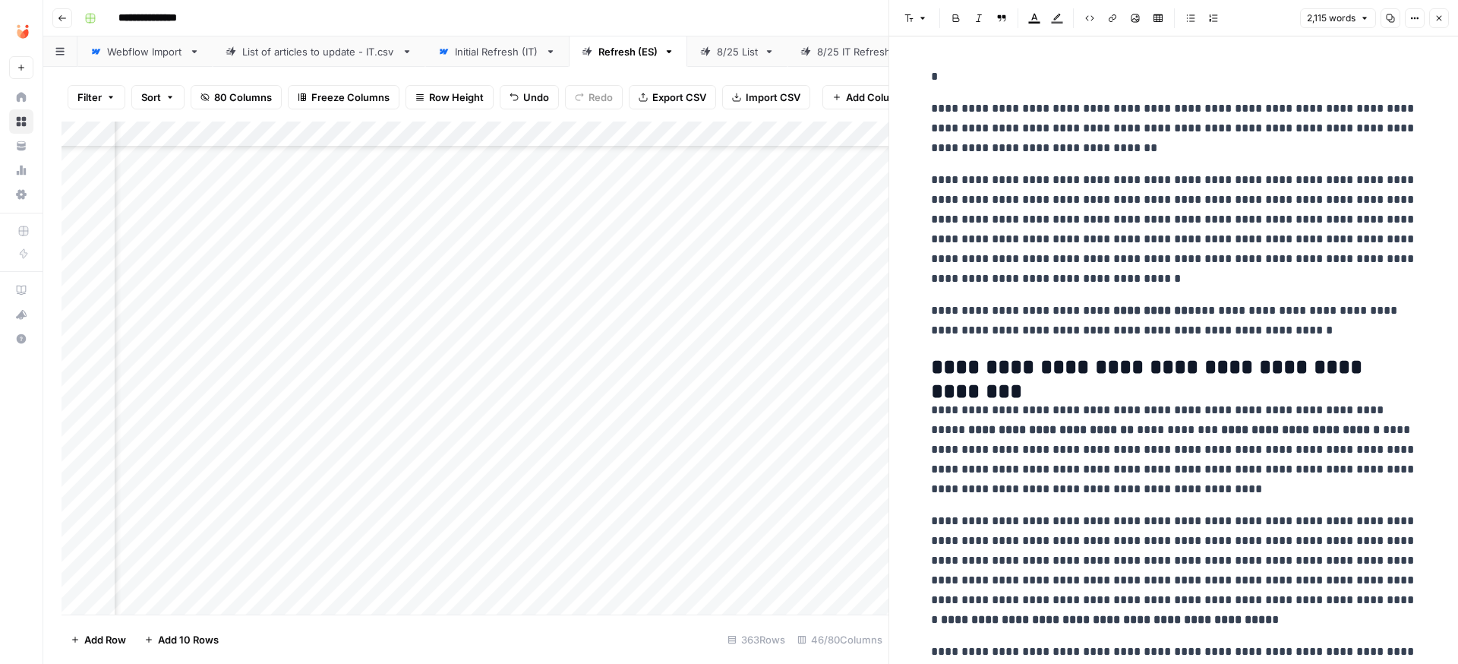
click at [967, 74] on p "*" at bounding box center [1174, 77] width 486 height 20
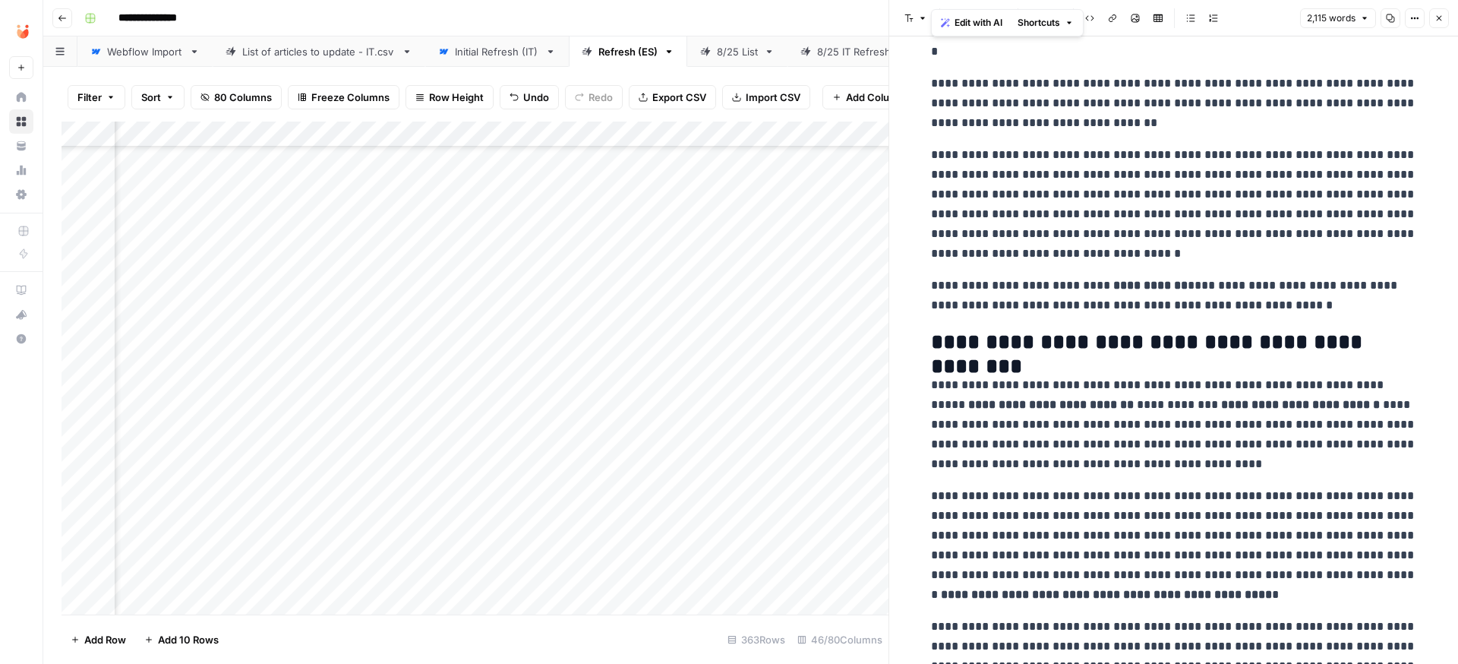
scroll to position [29, 0]
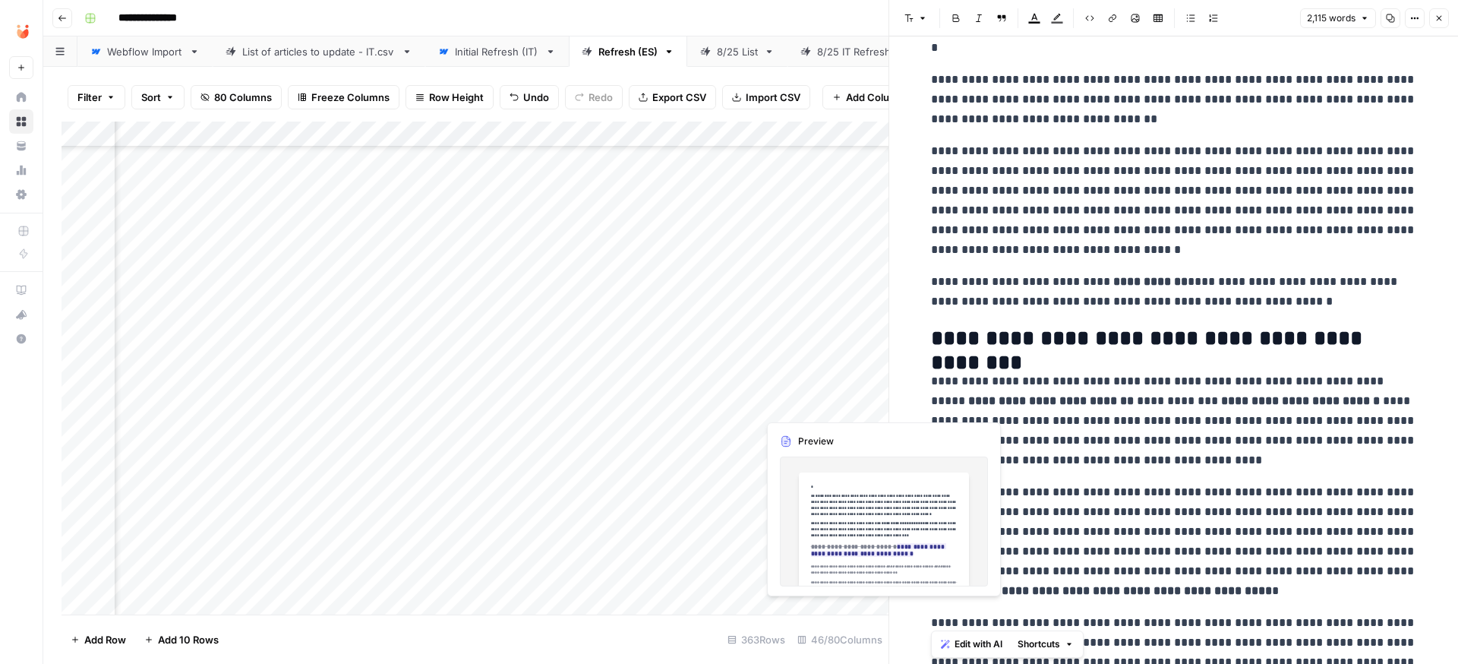
click at [799, 405] on div "Add Column" at bounding box center [475, 367] width 827 height 493
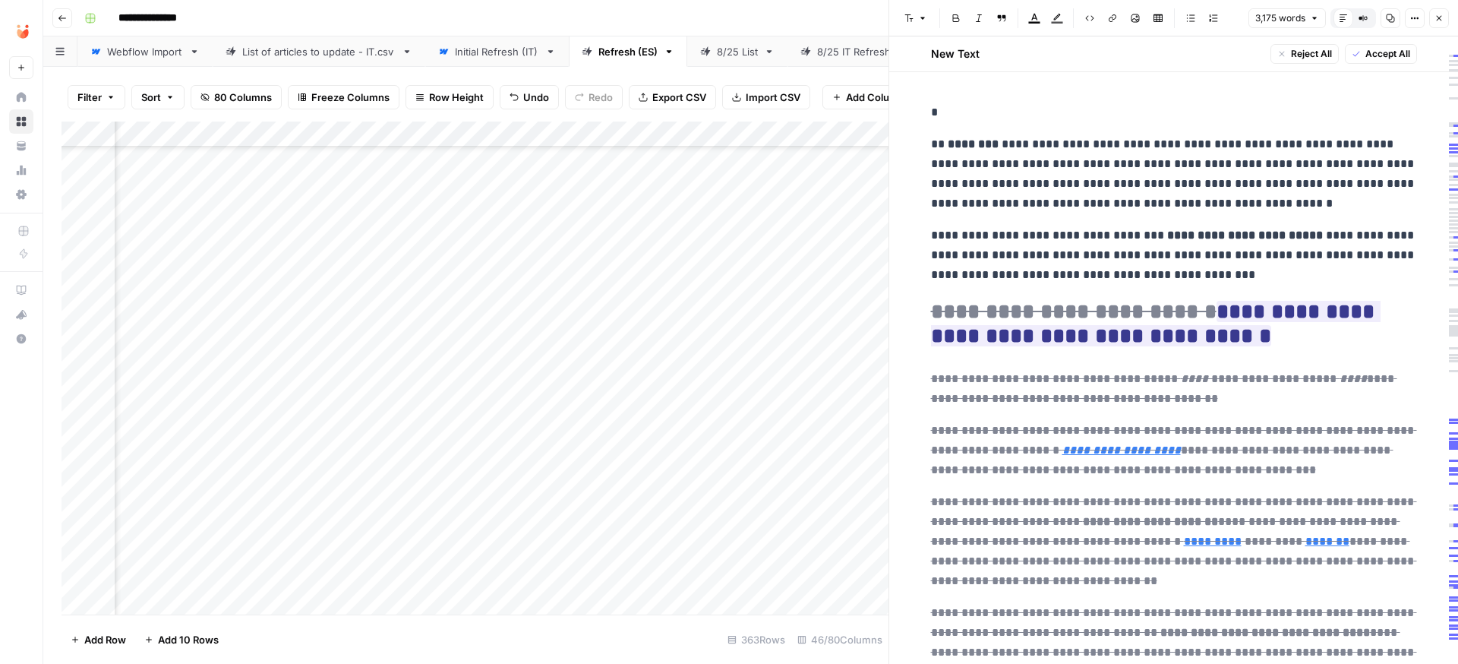
click at [1115, 54] on button "Accept All" at bounding box center [1381, 54] width 72 height 20
